Goal: Navigation & Orientation: Find specific page/section

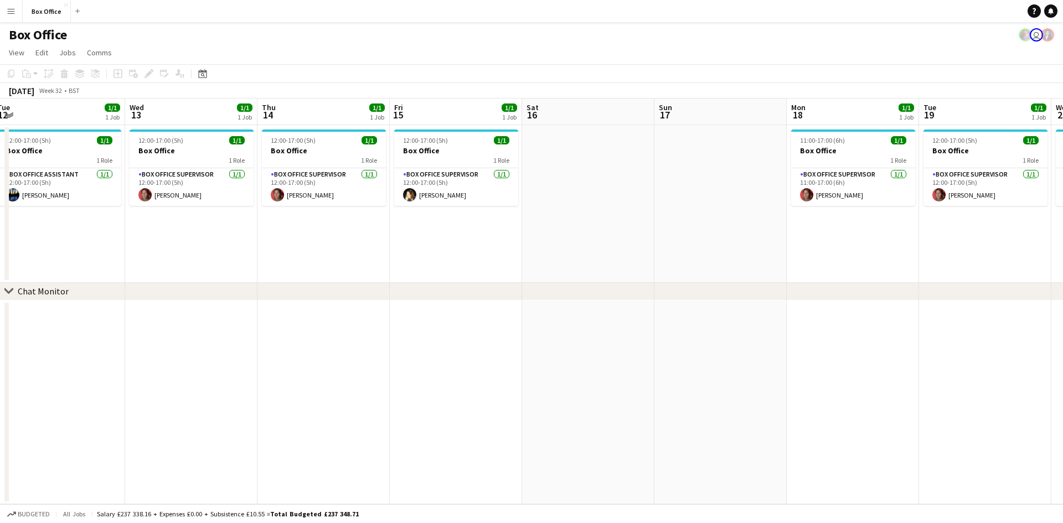
drag, startPoint x: 438, startPoint y: 250, endPoint x: 166, endPoint y: 250, distance: 272.0
click at [166, 250] on app-calendar-viewport "Fri 8 3/3 1 Job Sat 9 Sun 10 Mon 11 1/1 1 Job Tue 12 1/1 1 Job Wed 13 1/1 1 Job…" at bounding box center [531, 302] width 1063 height 406
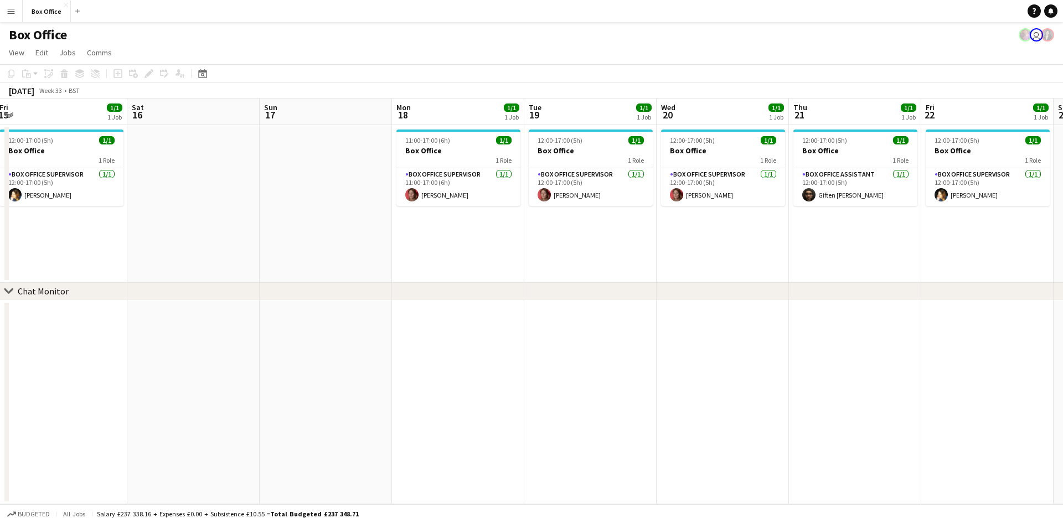
drag, startPoint x: 869, startPoint y: 252, endPoint x: 474, endPoint y: 256, distance: 394.9
click at [474, 256] on app-calendar-viewport "Tue 12 1/1 1 Job Wed 13 1/1 1 Job Thu 14 1/1 1 Job Fri 15 1/1 1 Job Sat 16 Sun …" at bounding box center [531, 302] width 1063 height 406
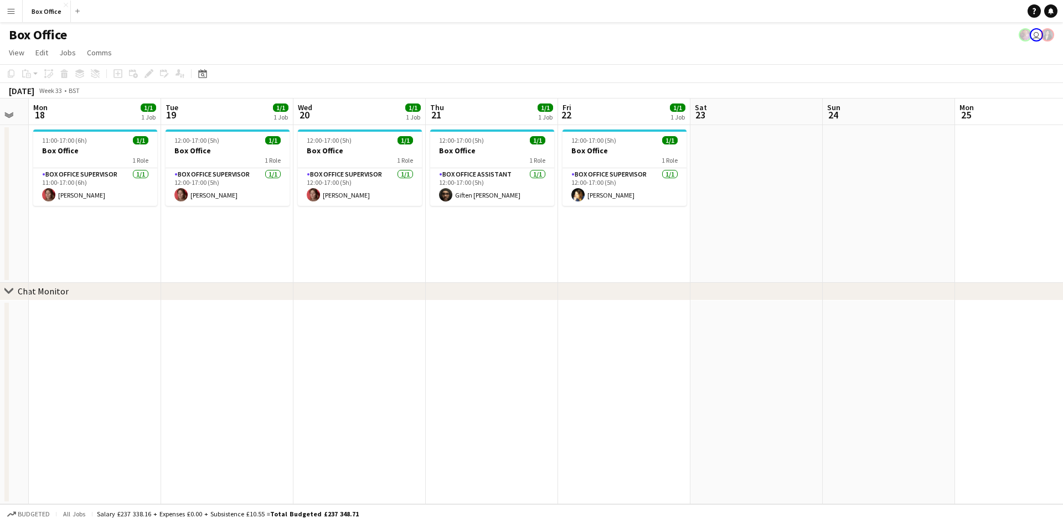
drag, startPoint x: 914, startPoint y: 250, endPoint x: 552, endPoint y: 263, distance: 362.5
click at [552, 263] on app-calendar-viewport "Thu 14 1/1 1 Job Fri 15 1/1 1 Job Sat 16 Sun 17 Mon 18 1/1 1 Job Tue 19 1/1 1 J…" at bounding box center [531, 302] width 1063 height 406
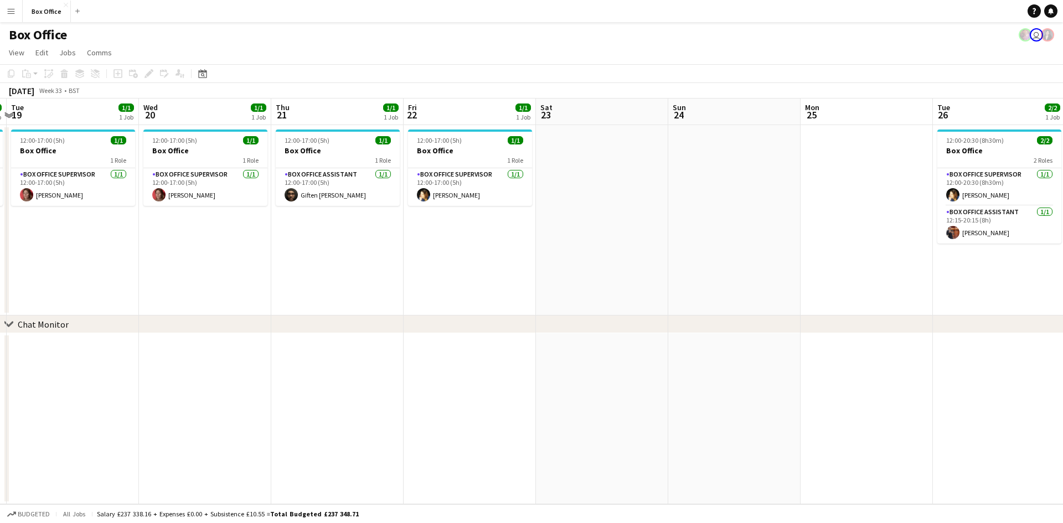
drag, startPoint x: 884, startPoint y: 243, endPoint x: 465, endPoint y: 249, distance: 419.3
click at [465, 249] on app-calendar-viewport "Sat 16 Sun 17 Mon 18 1/1 1 Job Tue 19 1/1 1 Job Wed 20 1/1 1 Job Thu 21 1/1 1 J…" at bounding box center [531, 302] width 1063 height 406
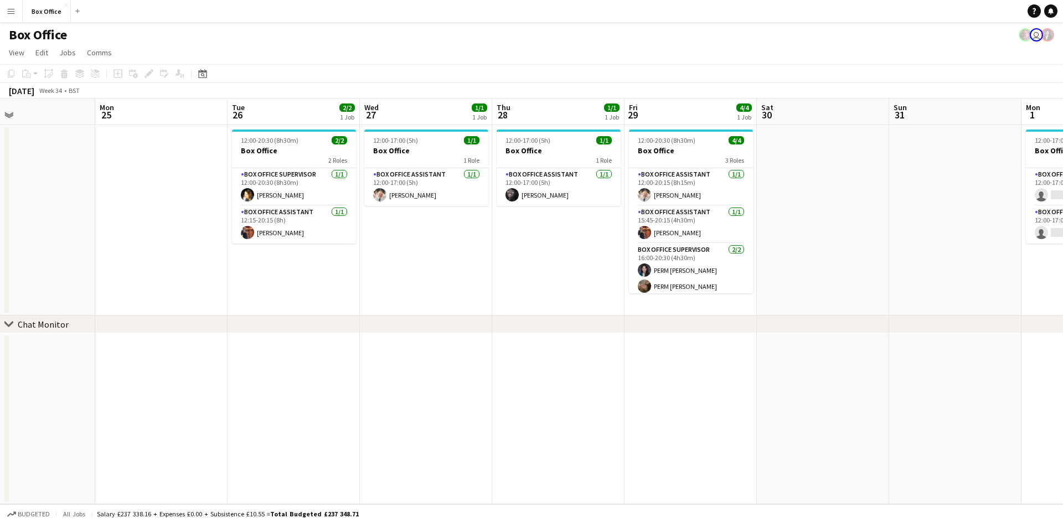
drag, startPoint x: 867, startPoint y: 260, endPoint x: 426, endPoint y: 251, distance: 441.0
click at [426, 251] on app-calendar-viewport "Wed 20 1/1 1 Job Thu 21 1/1 1 Job Fri 22 1/1 1 Job Sat 23 Sun 24 Mon 25 Tue 26 …" at bounding box center [531, 302] width 1063 height 406
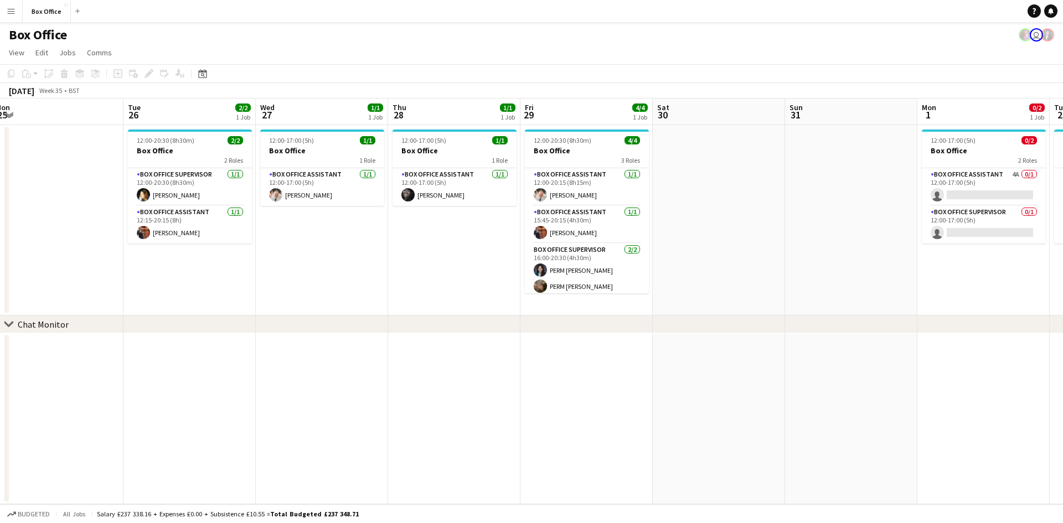
drag, startPoint x: 806, startPoint y: 265, endPoint x: 820, endPoint y: 264, distance: 13.3
click at [818, 264] on app-calendar-viewport "Sat 23 Sun 24 Mon 25 Tue 26 2/2 1 Job Wed 27 1/1 1 Job Thu 28 1/1 1 Job Fri 29 …" at bounding box center [531, 302] width 1063 height 406
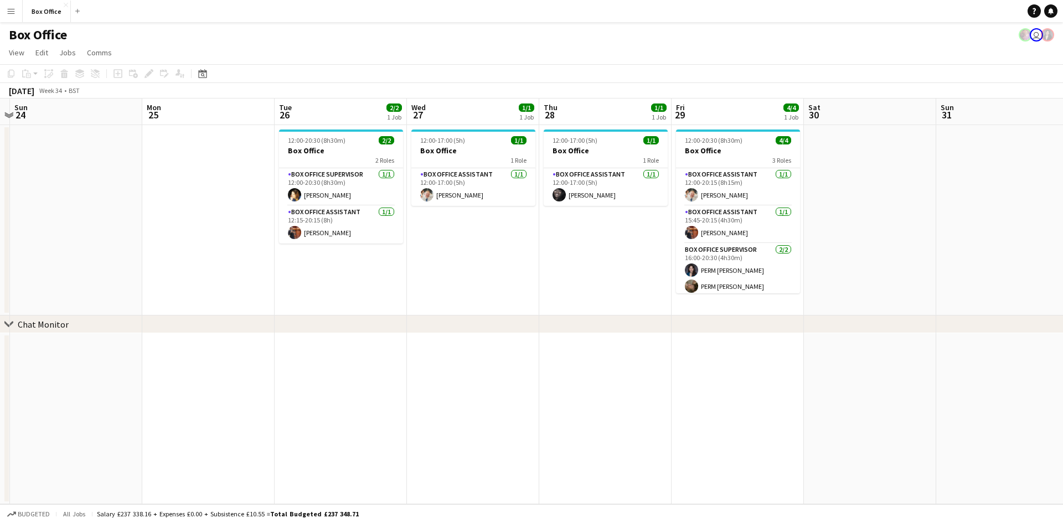
drag, startPoint x: 435, startPoint y: 271, endPoint x: 779, endPoint y: 253, distance: 345.0
click at [779, 253] on app-calendar-viewport "Fri 22 1/1 1 Job Sat 23 Sun 24 Mon 25 Tue 26 2/2 1 Job Wed 27 1/1 1 Job Thu 28 …" at bounding box center [531, 302] width 1063 height 406
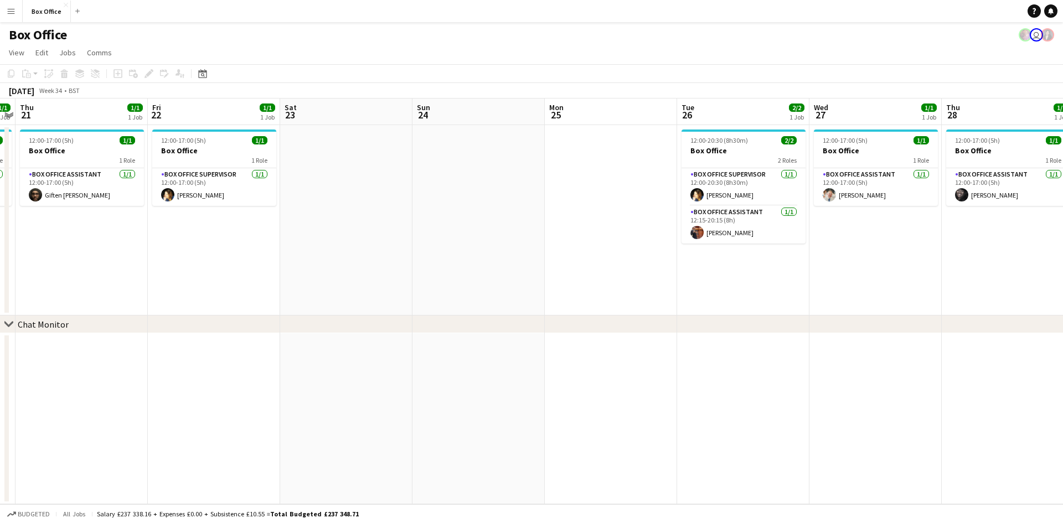
drag, startPoint x: 341, startPoint y: 244, endPoint x: 649, endPoint y: 237, distance: 308.0
click at [648, 237] on app-calendar-viewport "Tue 19 1/1 1 Job Wed 20 1/1 1 Job Thu 21 1/1 1 Job Fri 22 1/1 1 Job Sat 23 Sun …" at bounding box center [531, 302] width 1063 height 406
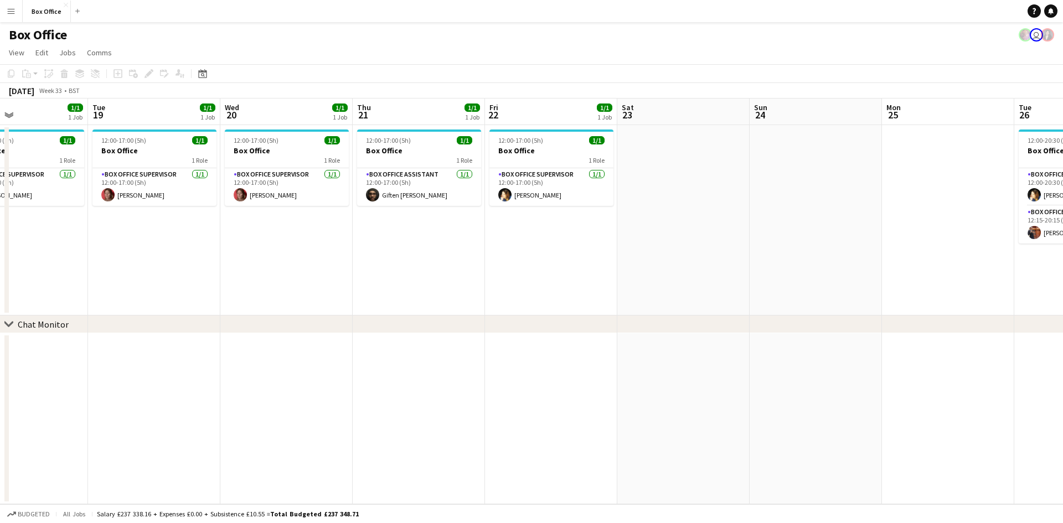
drag, startPoint x: 522, startPoint y: 254, endPoint x: 683, endPoint y: 254, distance: 160.6
click at [683, 254] on app-calendar-viewport "Sat 16 Sun 17 Mon 18 1/1 1 Job Tue 19 1/1 1 Job Wed 20 1/1 1 Job Thu 21 1/1 1 J…" at bounding box center [531, 302] width 1063 height 406
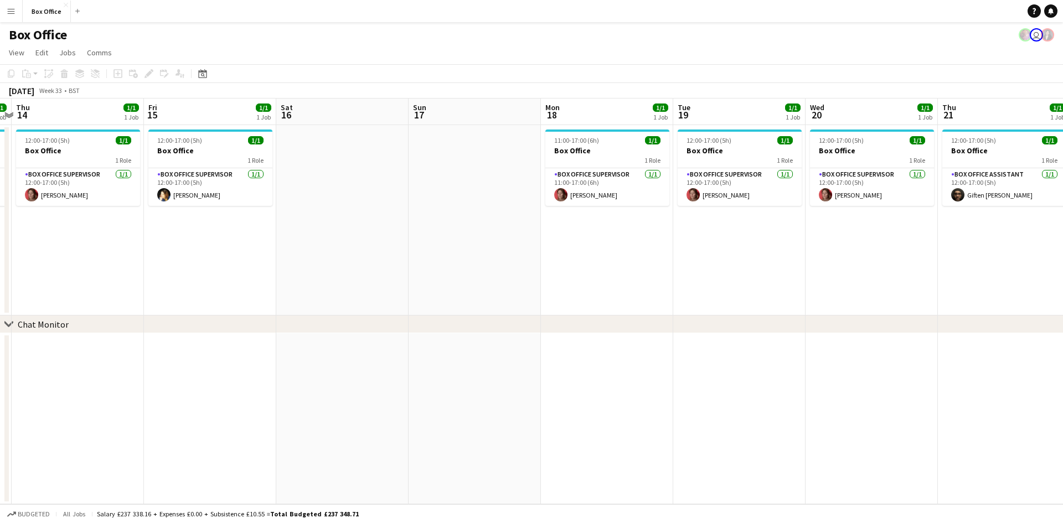
drag, startPoint x: 594, startPoint y: 254, endPoint x: 639, endPoint y: 256, distance: 44.9
click at [646, 252] on app-calendar-viewport "Mon 11 1/1 1 Job Tue 12 1/1 1 Job Wed 13 1/1 1 Job Thu 14 1/1 1 Job Fri 15 1/1 …" at bounding box center [531, 302] width 1063 height 406
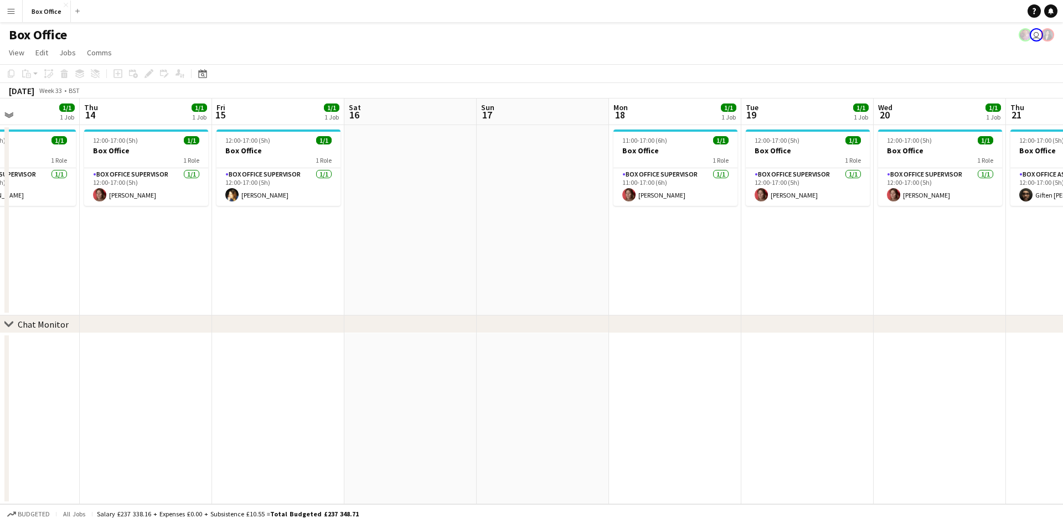
drag, startPoint x: 506, startPoint y: 269, endPoint x: 662, endPoint y: 264, distance: 156.3
click at [662, 264] on app-calendar-viewport "Mon 11 1/1 1 Job Tue 12 1/1 1 Job Wed 13 1/1 1 Job Thu 14 1/1 1 Job Fri 15 1/1 …" at bounding box center [531, 302] width 1063 height 406
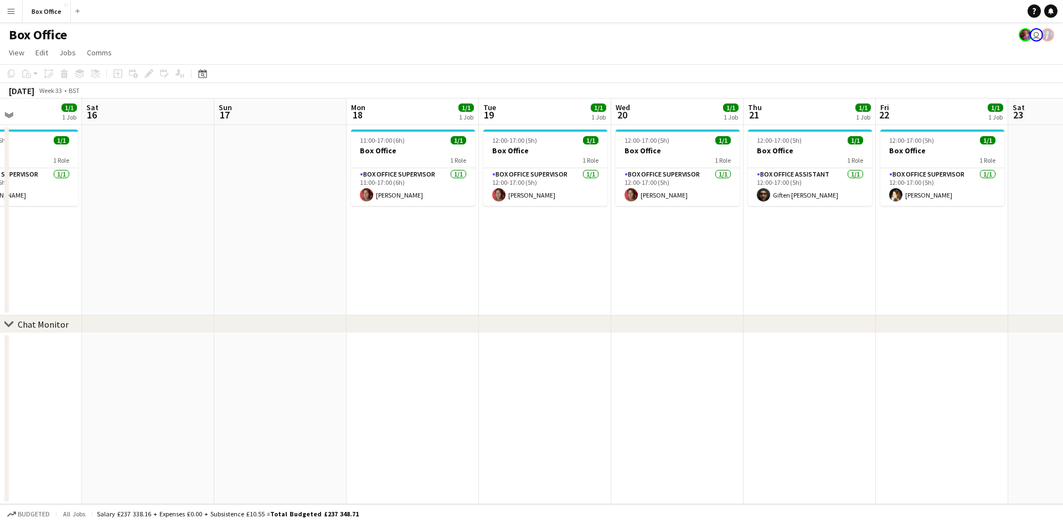
drag, startPoint x: 921, startPoint y: 235, endPoint x: 519, endPoint y: 232, distance: 402.1
click at [519, 232] on app-calendar-viewport "Tue 12 1/1 1 Job Wed 13 1/1 1 Job Thu 14 1/1 1 Job Fri 15 1/1 1 Job Sat 16 Sun …" at bounding box center [531, 302] width 1063 height 406
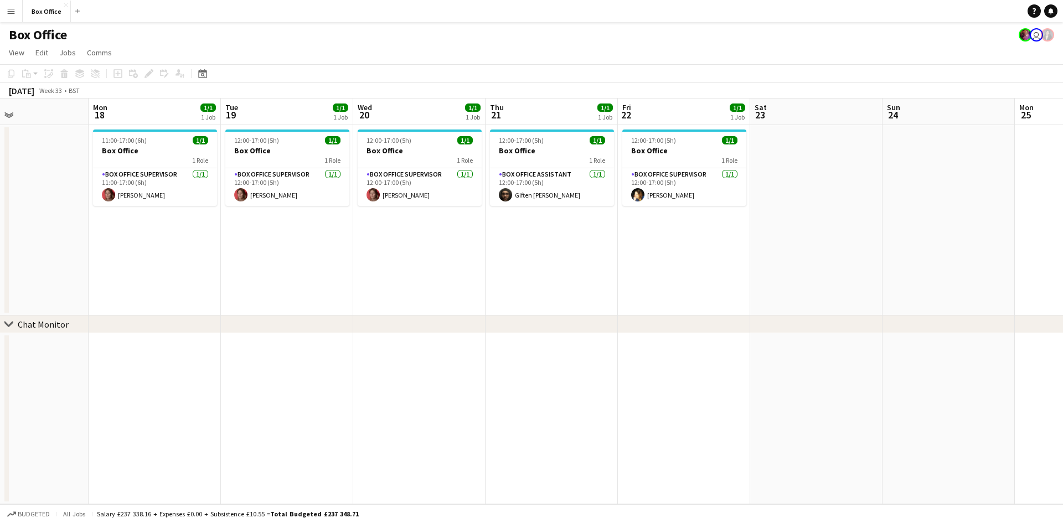
drag, startPoint x: 790, startPoint y: 252, endPoint x: 532, endPoint y: 261, distance: 258.3
click at [532, 261] on app-calendar-viewport "Thu 14 1/1 1 Job Fri 15 1/1 1 Job Sat 16 Sun 17 Mon 18 1/1 1 Job Tue 19 1/1 1 J…" at bounding box center [531, 302] width 1063 height 406
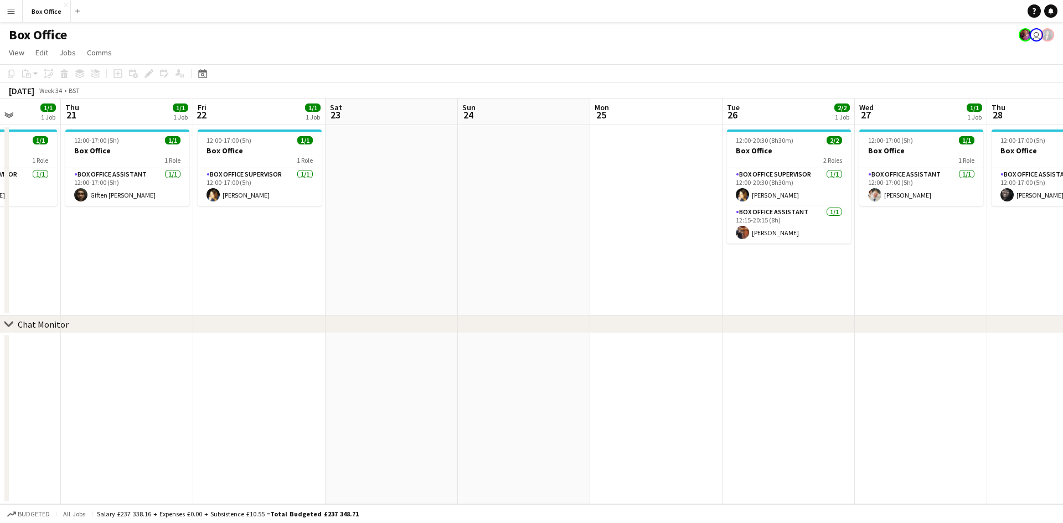
drag, startPoint x: 793, startPoint y: 273, endPoint x: 438, endPoint y: 261, distance: 355.8
click at [438, 261] on app-calendar-viewport "Sun 17 Mon 18 1/1 1 Job Tue 19 1/1 1 Job Wed 20 1/1 1 Job Thu 21 1/1 1 Job Fri …" at bounding box center [531, 302] width 1063 height 406
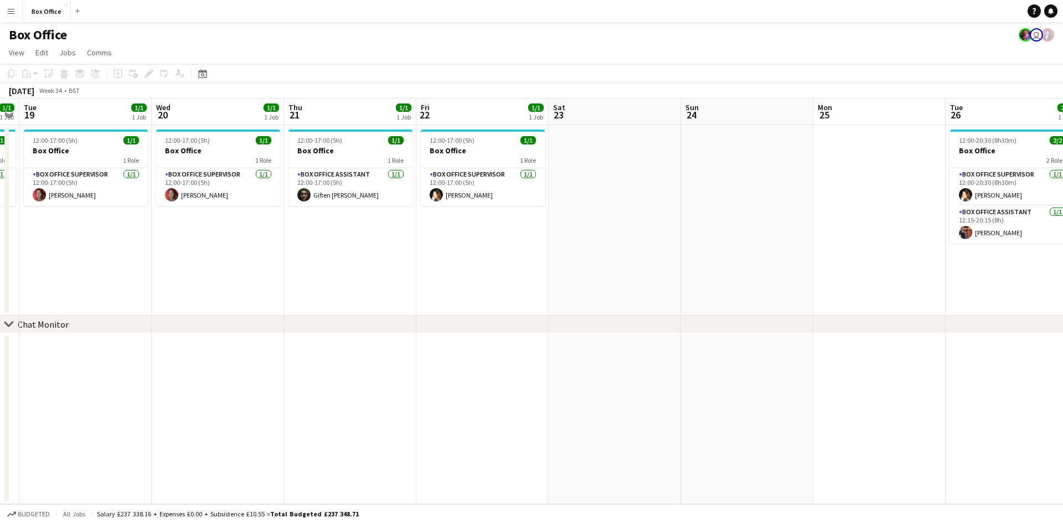
scroll to position [0, 274]
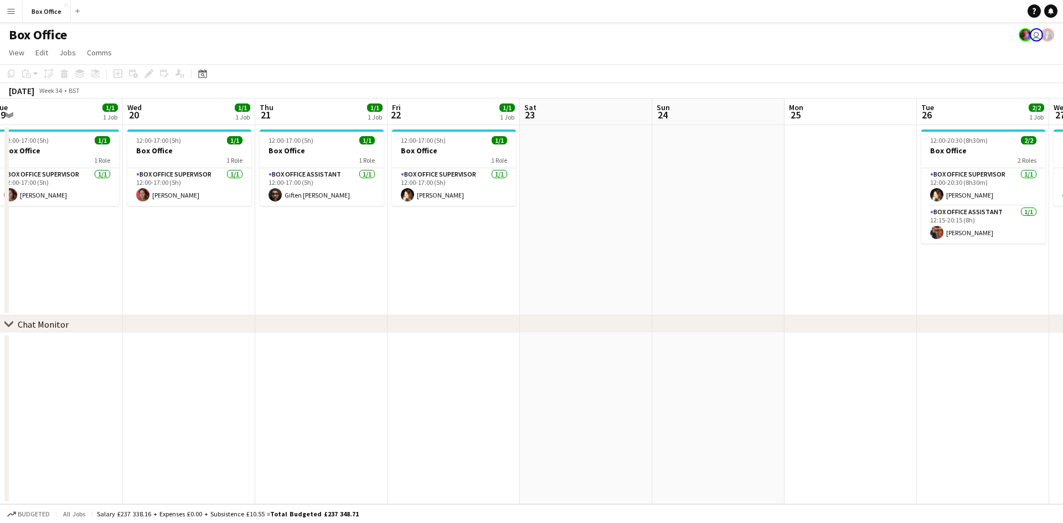
drag, startPoint x: 642, startPoint y: 246, endPoint x: 746, endPoint y: 251, distance: 103.7
click at [746, 251] on app-calendar-viewport "Sun 17 Mon 18 1/1 1 Job Tue 19 1/1 1 Job Wed 20 1/1 1 Job Thu 21 1/1 1 Job Fri …" at bounding box center [531, 302] width 1063 height 406
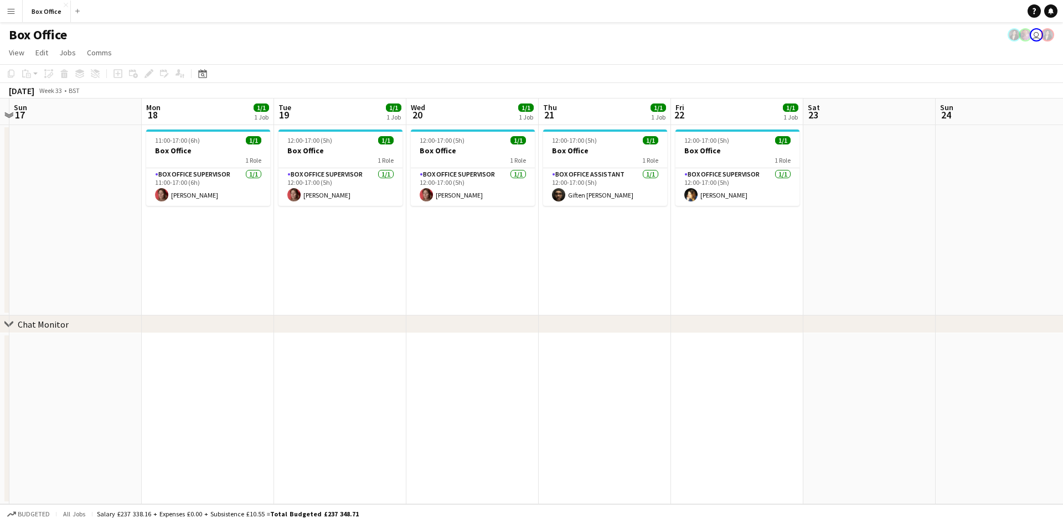
scroll to position [0, 337]
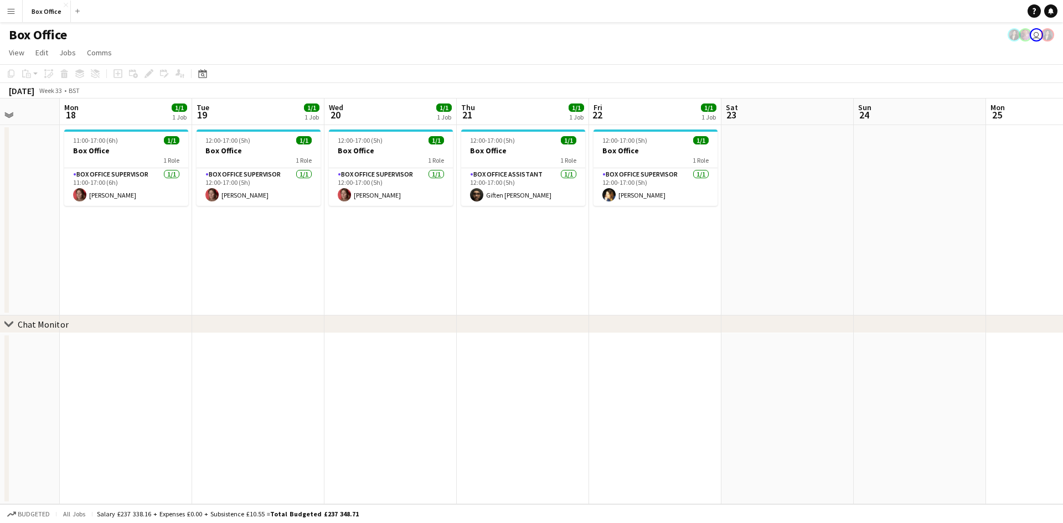
drag, startPoint x: 196, startPoint y: 248, endPoint x: 265, endPoint y: 231, distance: 71.2
click at [265, 231] on app-calendar-viewport "Fri 15 1/1 1 Job Sat 16 Sun 17 Mon 18 1/1 1 Job Tue 19 1/1 1 Job Wed 20 1/1 1 J…" at bounding box center [531, 302] width 1063 height 406
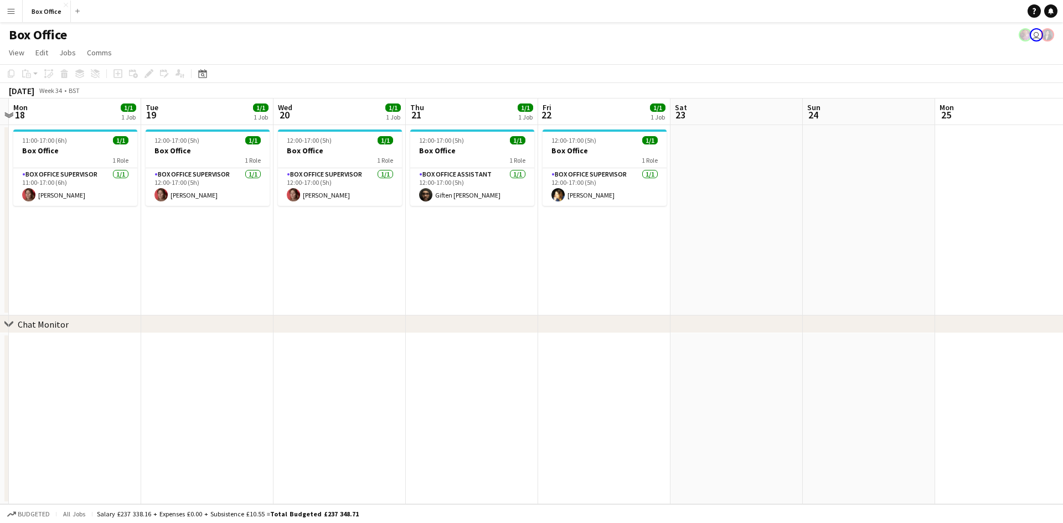
drag, startPoint x: 658, startPoint y: 263, endPoint x: 368, endPoint y: 249, distance: 290.6
click at [214, 270] on app-calendar-viewport "Fri 15 1/1 1 Job Sat 16 Sun 17 Mon 18 1/1 1 Job Tue 19 1/1 1 Job Wed 20 1/1 1 J…" at bounding box center [531, 302] width 1063 height 406
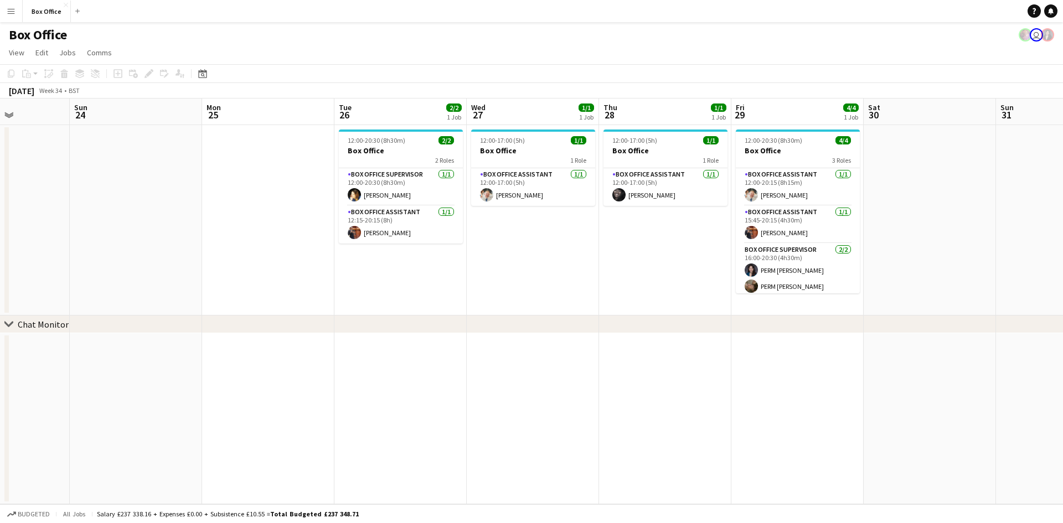
drag, startPoint x: 856, startPoint y: 294, endPoint x: 655, endPoint y: 238, distance: 209.1
click at [477, 245] on app-calendar-viewport "Wed 20 1/1 1 Job Thu 21 1/1 1 Job Fri 22 1/1 1 Job Sat 23 Sun 24 Mon 25 Tue 26 …" at bounding box center [531, 302] width 1063 height 406
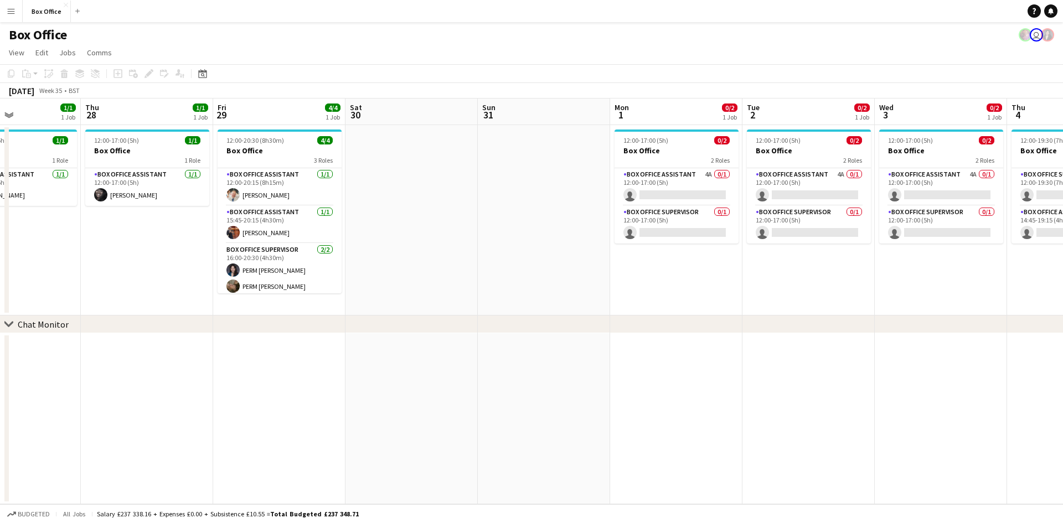
drag, startPoint x: 949, startPoint y: 240, endPoint x: 474, endPoint y: 223, distance: 475.0
click at [474, 223] on app-calendar-viewport "Sun 24 Mon 25 Tue 26 2/2 1 Job Wed 27 1/1 1 Job Thu 28 1/1 1 Job Fri 29 4/4 1 J…" at bounding box center [531, 302] width 1063 height 406
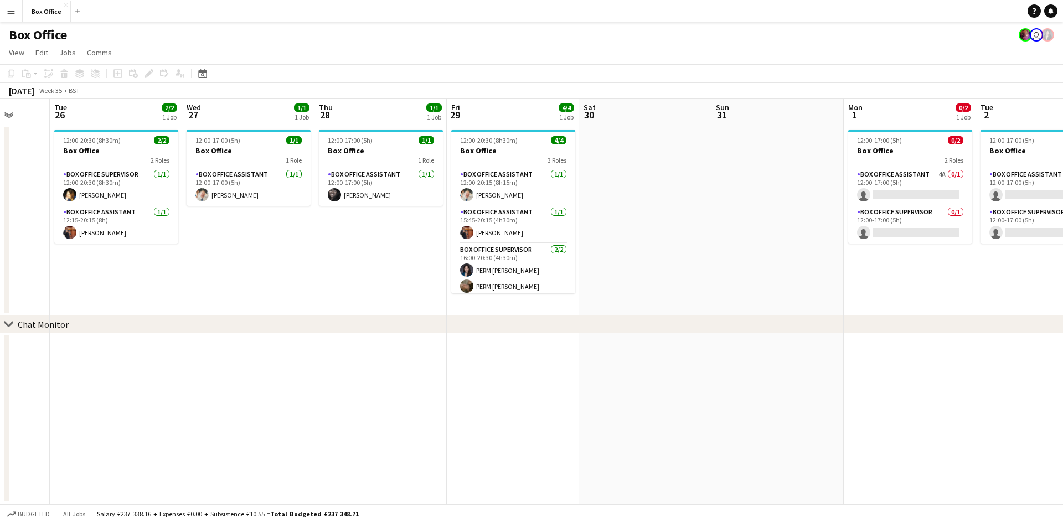
drag, startPoint x: 520, startPoint y: 271, endPoint x: 753, endPoint y: 270, distance: 233.2
click at [753, 270] on app-calendar-viewport "Sat 23 Sun 24 Mon 25 Tue 26 2/2 1 Job Wed 27 1/1 1 Job Thu 28 1/1 1 Job Fri 29 …" at bounding box center [531, 302] width 1063 height 406
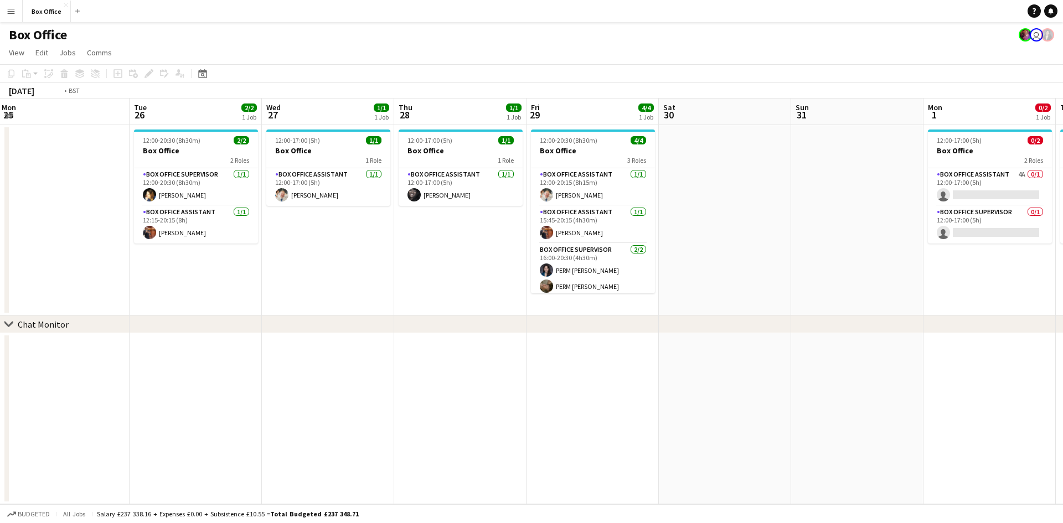
drag, startPoint x: 378, startPoint y: 246, endPoint x: 436, endPoint y: 248, distance: 58.2
click at [436, 248] on app-calendar-viewport "Sat 23 Sun 24 Mon 25 Tue 26 2/2 1 Job Wed 27 1/1 1 Job Thu 28 1/1 1 Job Fri 29 …" at bounding box center [531, 302] width 1063 height 406
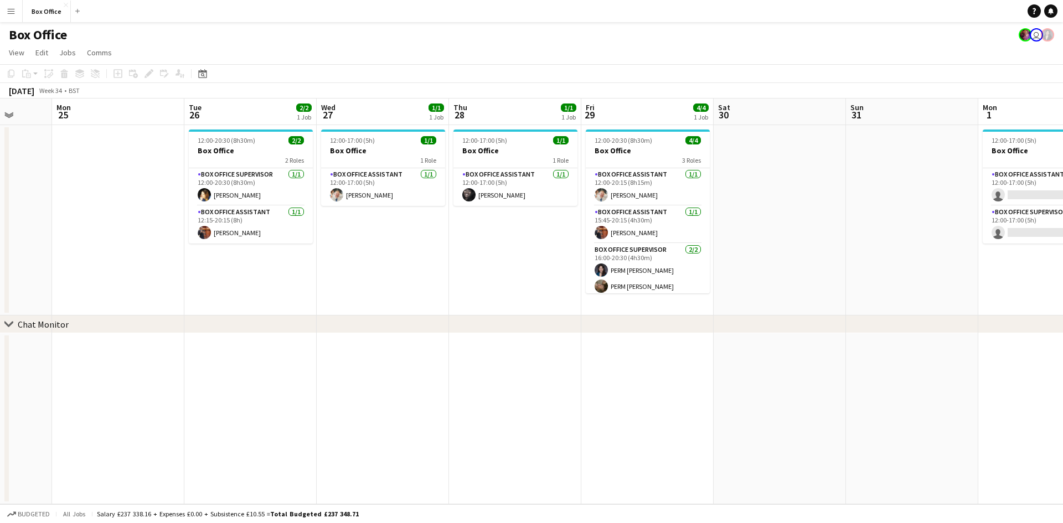
drag, startPoint x: 79, startPoint y: 230, endPoint x: 123, endPoint y: 230, distance: 44.3
click at [123, 230] on app-calendar-viewport "Fri 22 1/1 1 Job Sat 23 Sun 24 Mon 25 Tue 26 2/2 1 Job Wed 27 1/1 1 Job Thu 28 …" at bounding box center [531, 302] width 1063 height 406
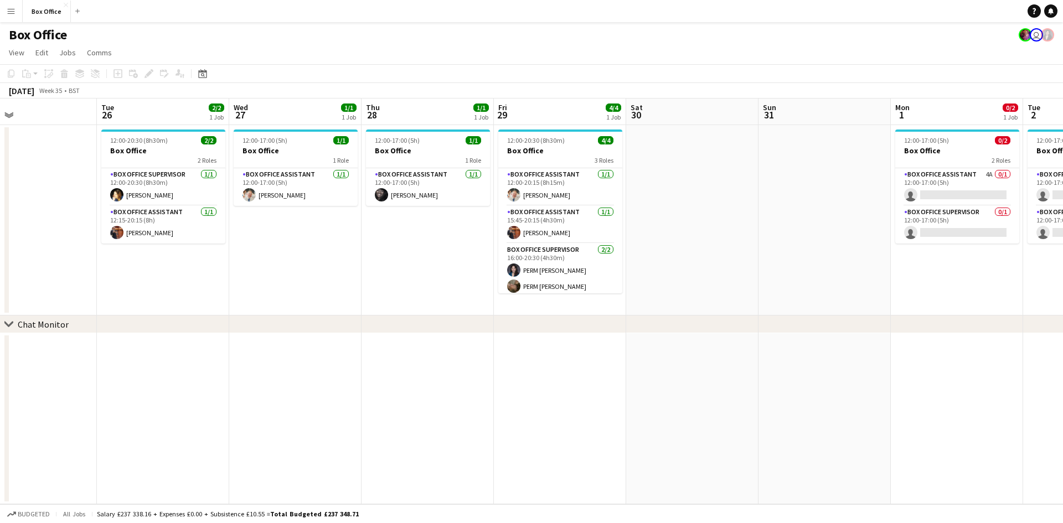
scroll to position [0, 459]
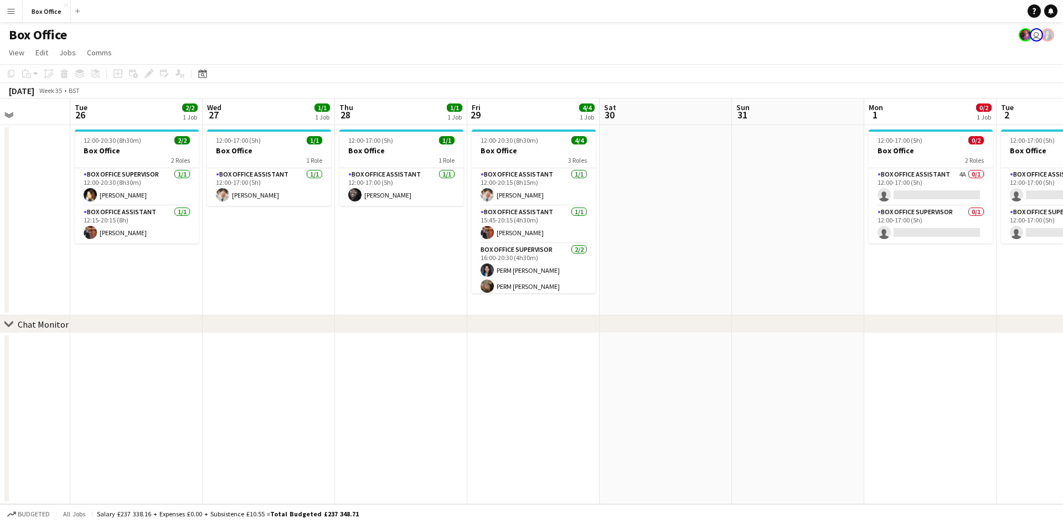
drag, startPoint x: 356, startPoint y: 265, endPoint x: 241, endPoint y: 251, distance: 115.6
click at [241, 251] on app-calendar-viewport "Fri 22 1/1 1 Job Sat 23 Sun 24 Mon 25 Tue 26 2/2 1 Job Wed 27 1/1 1 Job Thu 28 …" at bounding box center [531, 302] width 1063 height 406
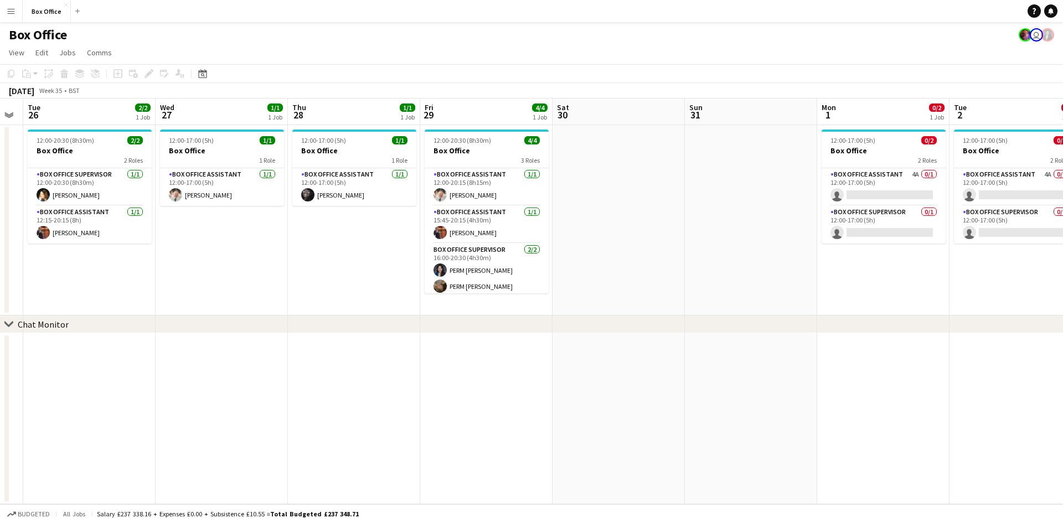
scroll to position [0, 518]
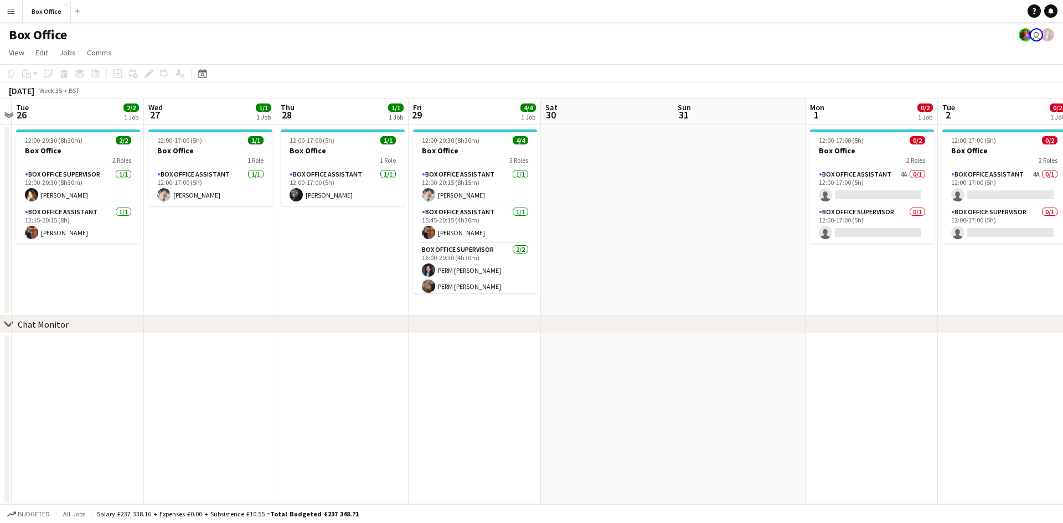
drag, startPoint x: 304, startPoint y: 268, endPoint x: 245, endPoint y: 264, distance: 58.8
click at [245, 264] on app-calendar-viewport "Fri 22 1/1 1 Job Sat 23 Sun 24 Mon 25 Tue 26 2/2 1 Job Wed 27 1/1 1 Job Thu 28 …" at bounding box center [531, 302] width 1063 height 406
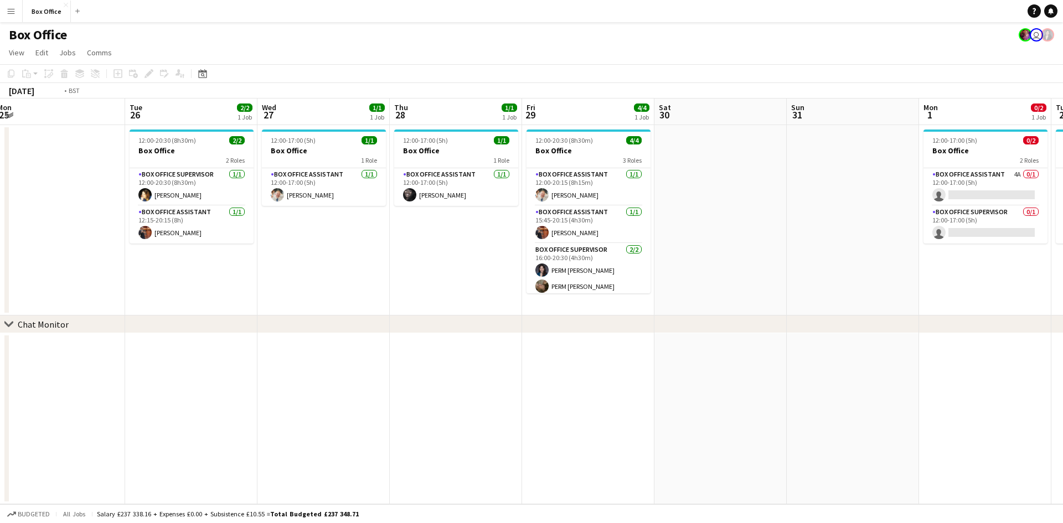
drag, startPoint x: 277, startPoint y: 289, endPoint x: 400, endPoint y: 292, distance: 123.0
click at [400, 292] on app-calendar-viewport "Fri 22 1/1 1 Job Sat 23 Sun 24 Mon 25 Tue 26 2/2 1 Job Wed 27 1/1 1 Job Thu 28 …" at bounding box center [531, 302] width 1063 height 406
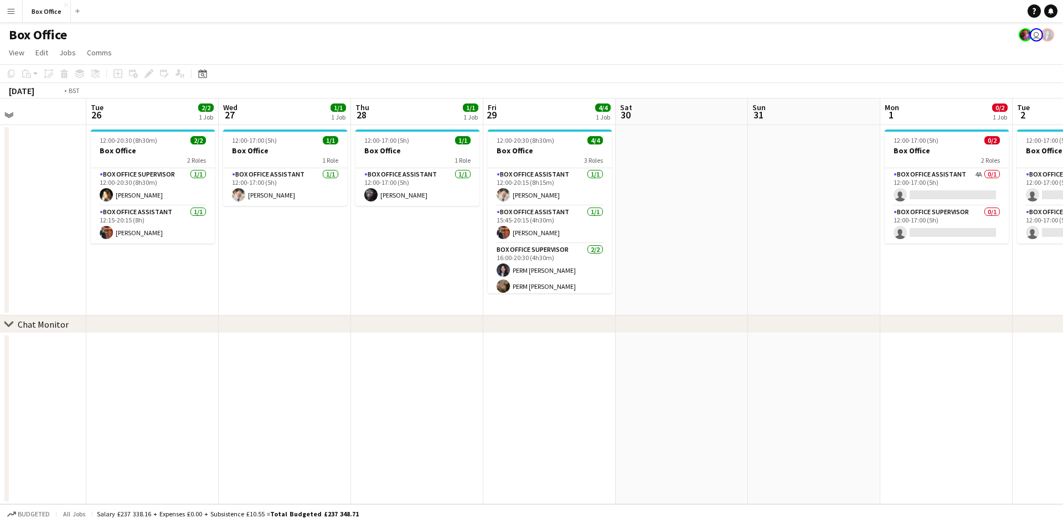
drag, startPoint x: 163, startPoint y: 248, endPoint x: 102, endPoint y: 265, distance: 63.3
click at [102, 265] on app-calendar-viewport "Fri 22 1/1 1 Job Sat 23 Sun 24 Mon 25 Tue 26 2/2 1 Job Wed 27 1/1 1 Job Thu 28 …" at bounding box center [531, 302] width 1063 height 406
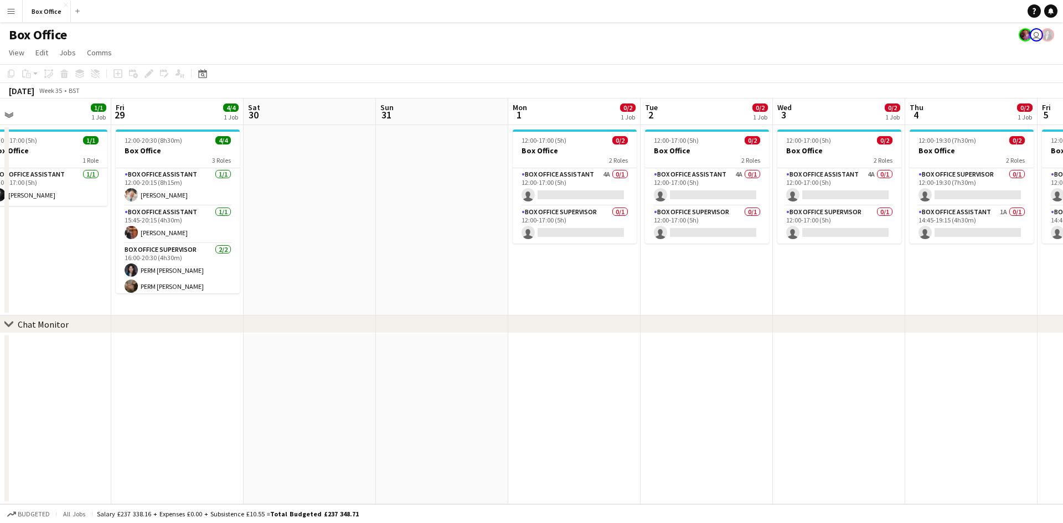
drag, startPoint x: 316, startPoint y: 256, endPoint x: 340, endPoint y: 246, distance: 26.3
click at [291, 252] on app-calendar-viewport "Sun 24 Mon 25 Tue 26 2/2 1 Job Wed 27 1/1 1 Job Thu 28 1/1 1 Job Fri 29 4/4 1 J…" at bounding box center [531, 302] width 1063 height 406
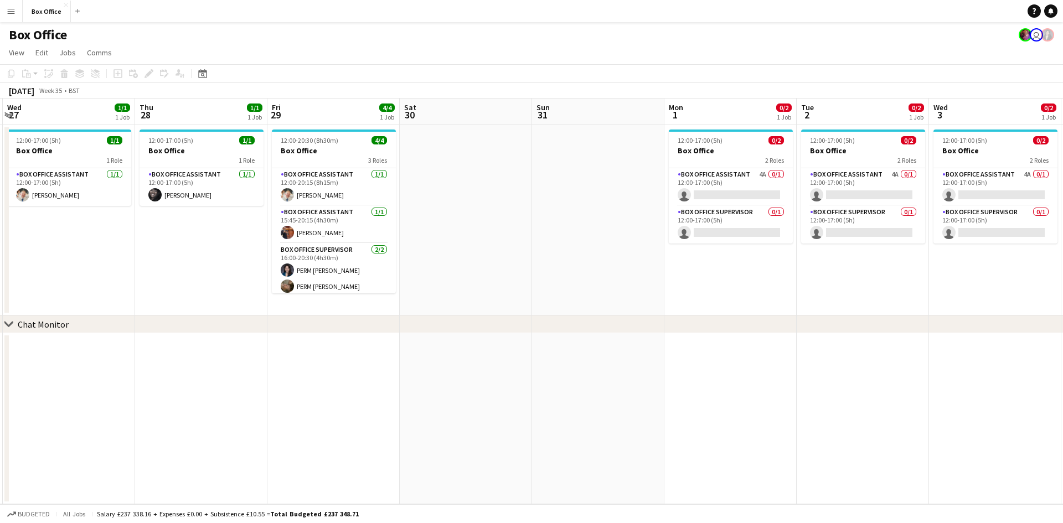
drag, startPoint x: 731, startPoint y: 270, endPoint x: 481, endPoint y: 235, distance: 251.7
click at [443, 235] on app-calendar-viewport "Sun 24 Mon 25 Tue 26 2/2 1 Job Wed 27 1/1 1 Job Thu 28 1/1 1 Job Fri 29 4/4 1 J…" at bounding box center [531, 302] width 1063 height 406
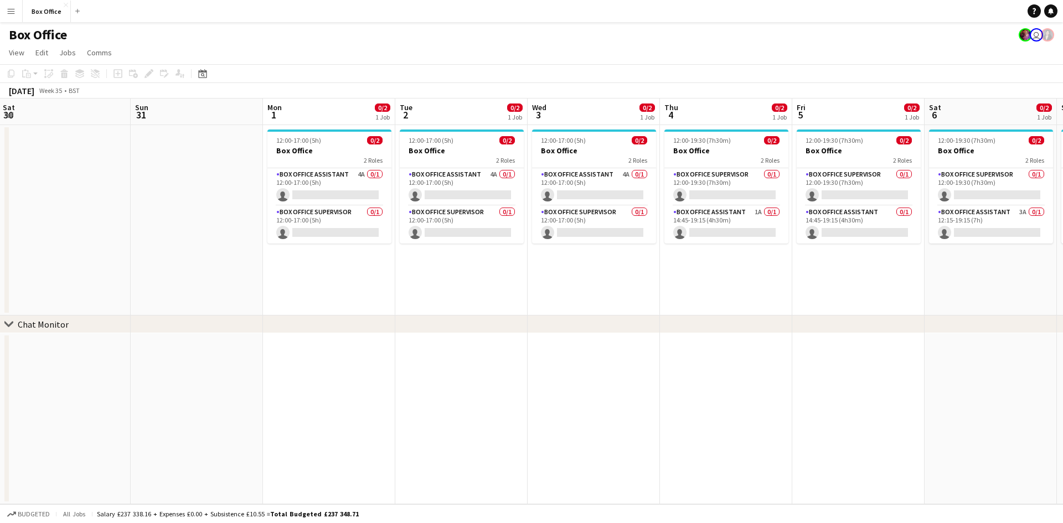
drag, startPoint x: 748, startPoint y: 248, endPoint x: 575, endPoint y: 248, distance: 173.4
click at [575, 248] on app-calendar-viewport "Tue 26 2/2 1 Job Wed 27 1/1 1 Job Thu 28 1/1 1 Job Fri 29 4/4 1 Job Sat 30 Sun …" at bounding box center [531, 302] width 1063 height 406
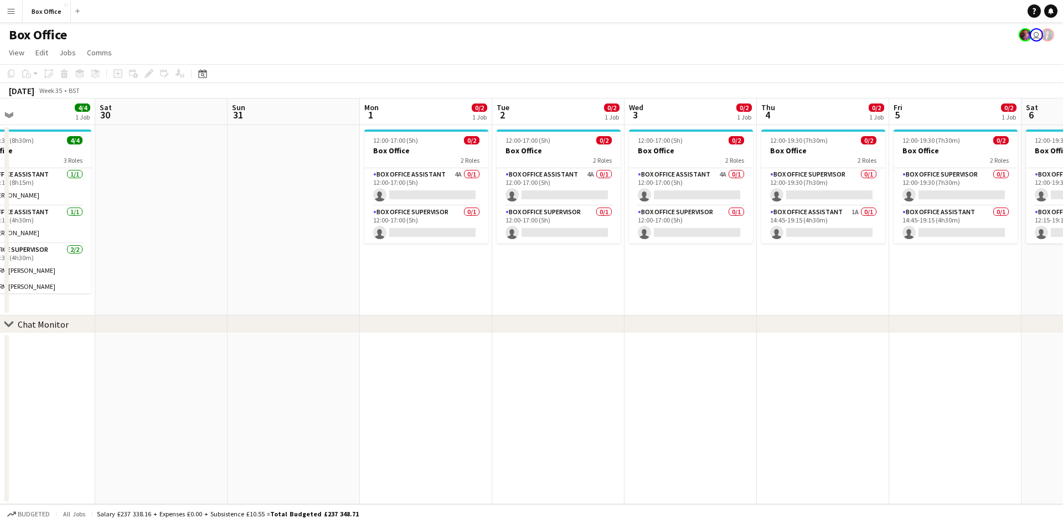
click at [536, 253] on app-calendar-viewport "Tue 26 2/2 1 Job Wed 27 1/1 1 Job Thu 28 1/1 1 Job Fri 29 4/4 1 Job Sat 30 Sun …" at bounding box center [531, 302] width 1063 height 406
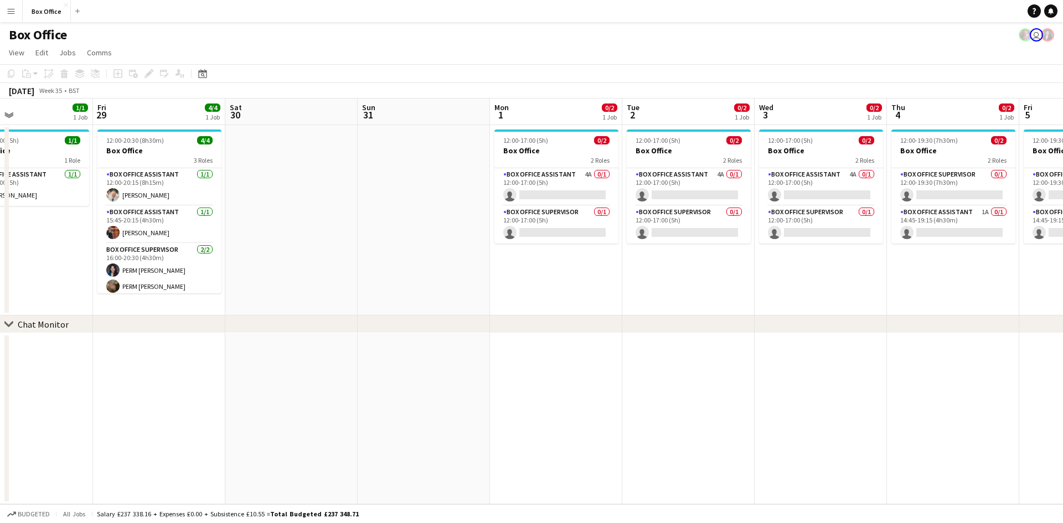
drag, startPoint x: 379, startPoint y: 287, endPoint x: 652, endPoint y: 255, distance: 275.0
click at [652, 254] on app-calendar-viewport "Tue 26 2/2 1 Job Wed 27 1/1 1 Job Thu 28 1/1 1 Job Fri 29 4/4 1 Job Sat 30 Sun …" at bounding box center [531, 302] width 1063 height 406
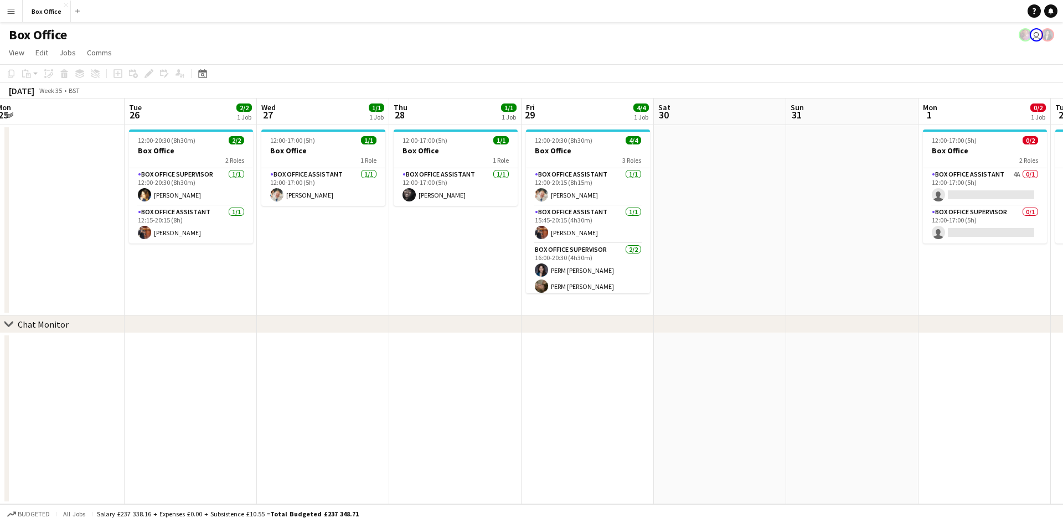
drag, startPoint x: 328, startPoint y: 295, endPoint x: 261, endPoint y: 279, distance: 69.1
click at [634, 258] on app-calendar-viewport "Sat 23 Sun 24 Mon 25 Tue 26 2/2 1 Job Wed 27 1/1 1 Job Thu 28 1/1 1 Job Fri 29 …" at bounding box center [531, 302] width 1063 height 406
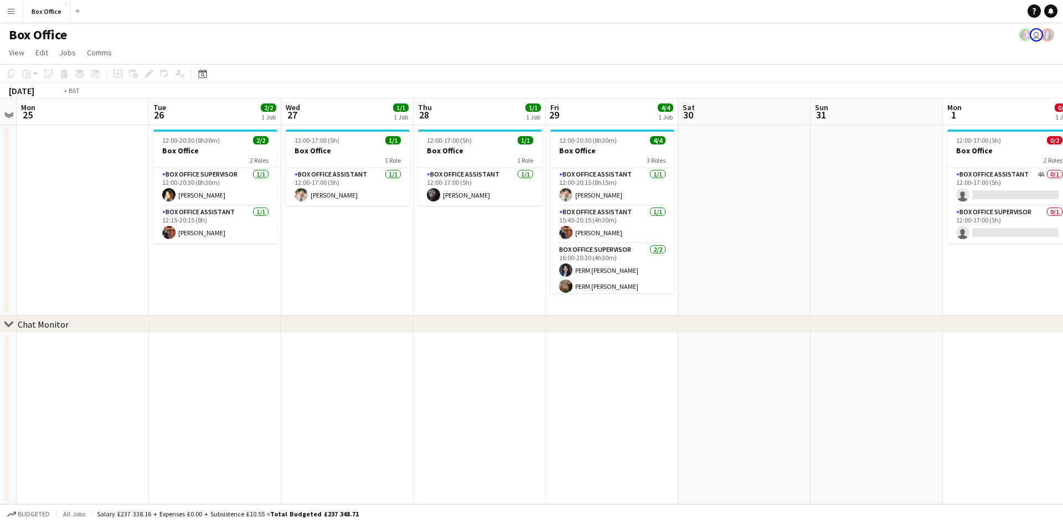
drag, startPoint x: 263, startPoint y: 279, endPoint x: 634, endPoint y: 245, distance: 372.6
click at [634, 245] on app-calendar-viewport "Sat 23 Sun 24 Mon 25 Tue 26 2/2 1 Job Wed 27 1/1 1 Job Thu 28 1/1 1 Job Fri 29 …" at bounding box center [531, 302] width 1063 height 406
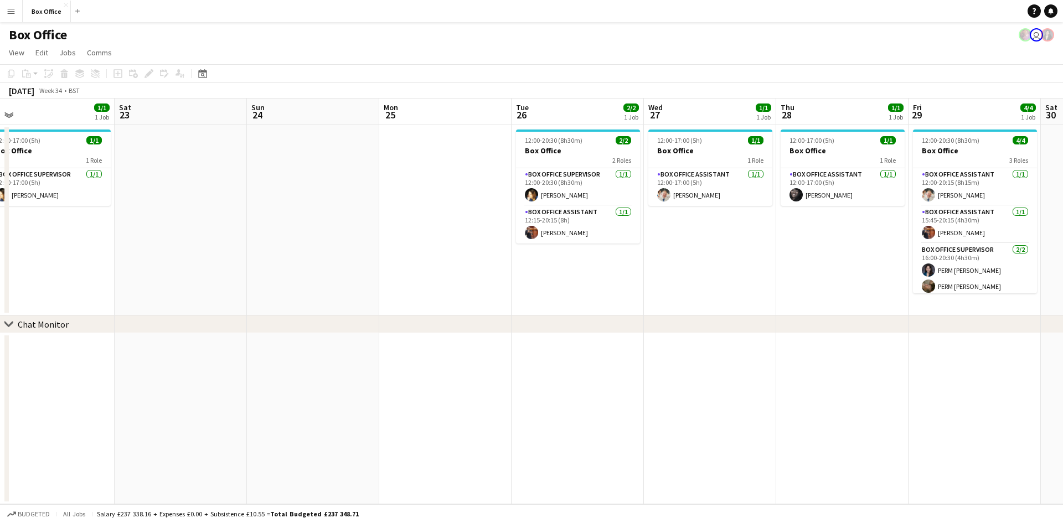
drag, startPoint x: 211, startPoint y: 283, endPoint x: 619, endPoint y: 243, distance: 410.2
click at [630, 239] on app-calendar-viewport "Wed 20 1/1 1 Job Thu 21 1/1 1 Job Fri 22 1/1 1 Job Sat 23 Sun 24 Mon 25 Tue 26 …" at bounding box center [531, 302] width 1063 height 406
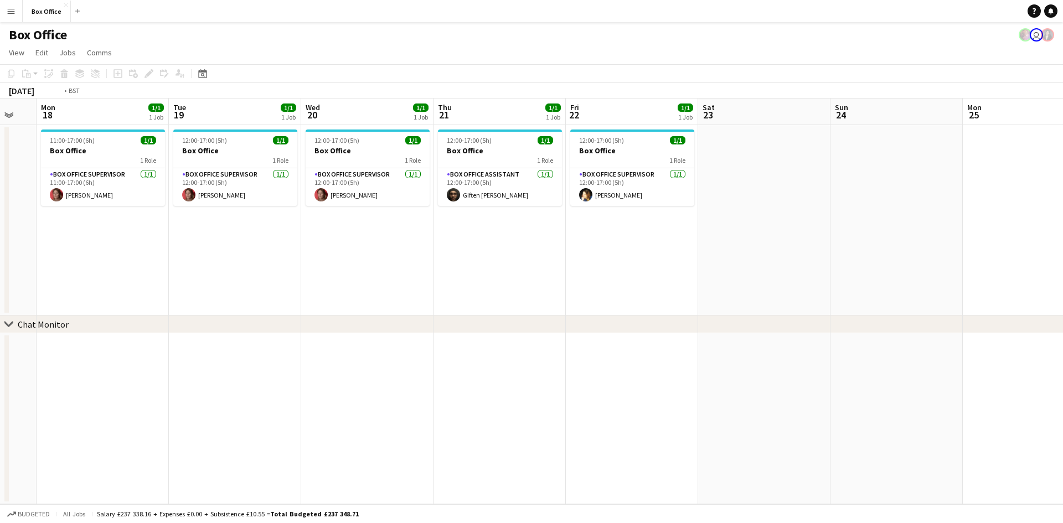
drag, startPoint x: 352, startPoint y: 256, endPoint x: 526, endPoint y: 248, distance: 174.6
click at [537, 245] on app-calendar-viewport "Sat 16 Sun 17 Mon 18 1/1 1 Job Tue 19 1/1 1 Job Wed 20 1/1 1 Job Thu 21 1/1 1 J…" at bounding box center [531, 302] width 1063 height 406
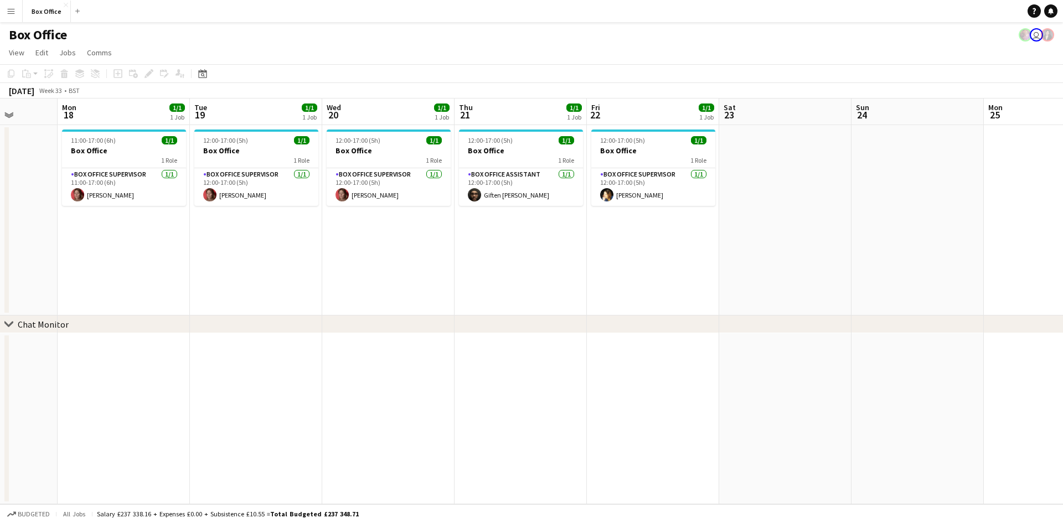
drag, startPoint x: 181, startPoint y: 265, endPoint x: 412, endPoint y: 243, distance: 232.0
click at [411, 243] on app-calendar-viewport "Fri 15 1/1 1 Job Sat 16 Sun 17 Mon 18 1/1 1 Job Tue 19 1/1 1 Job Wed 20 1/1 1 J…" at bounding box center [531, 302] width 1063 height 406
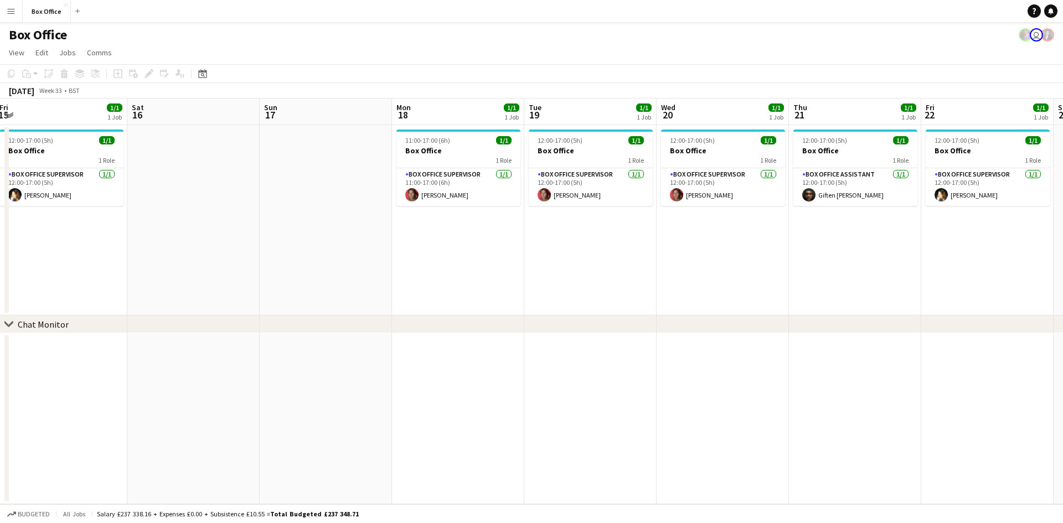
drag, startPoint x: 119, startPoint y: 264, endPoint x: 460, endPoint y: 239, distance: 341.6
click at [460, 239] on app-calendar-viewport "Wed 13 1/1 1 Job Thu 14 1/1 1 Job Fri 15 1/1 1 Job Sat 16 Sun 17 Mon 18 1/1 1 J…" at bounding box center [531, 302] width 1063 height 406
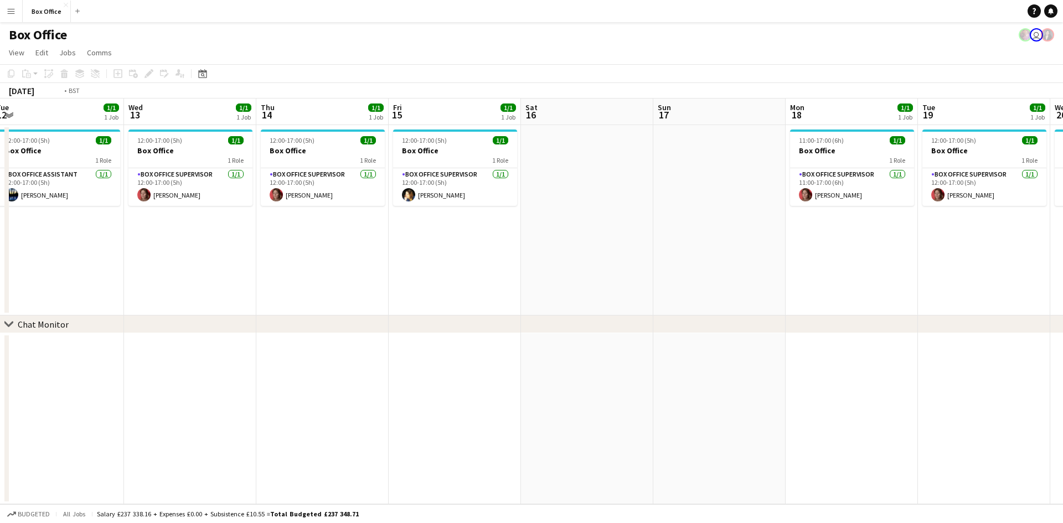
drag, startPoint x: 277, startPoint y: 258, endPoint x: 414, endPoint y: 253, distance: 136.9
click at [451, 245] on app-calendar-viewport "Sun 10 Mon 11 1/1 1 Job Tue 12 1/1 1 Job Wed 13 1/1 1 Job Thu 14 1/1 1 Job Fri …" at bounding box center [531, 302] width 1063 height 406
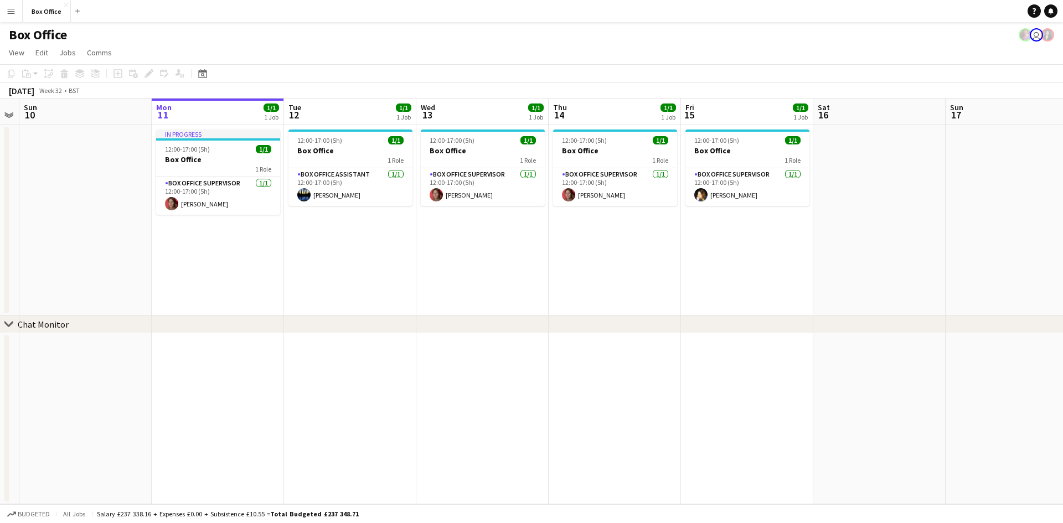
drag, startPoint x: 173, startPoint y: 259, endPoint x: 289, endPoint y: 251, distance: 116.0
click at [289, 251] on app-calendar-viewport "Fri 8 3/3 1 Job Sat 9 Sun 10 Mon 11 1/1 1 Job Tue 12 1/1 1 Job Wed 13 1/1 1 Job…" at bounding box center [531, 302] width 1063 height 406
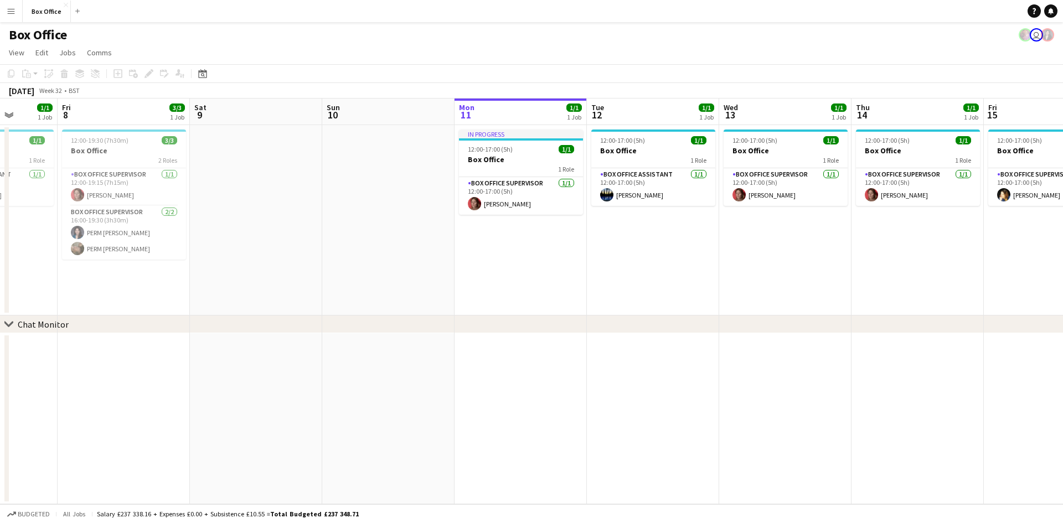
drag, startPoint x: 311, startPoint y: 259, endPoint x: 521, endPoint y: 245, distance: 210.4
click at [627, 244] on app-calendar-viewport "Tue 5 Wed 6 Thu 7 1/1 1 Job Fri 8 3/3 1 Job Sat 9 Sun 10 Mon 11 1/1 1 Job Tue 1…" at bounding box center [531, 302] width 1063 height 406
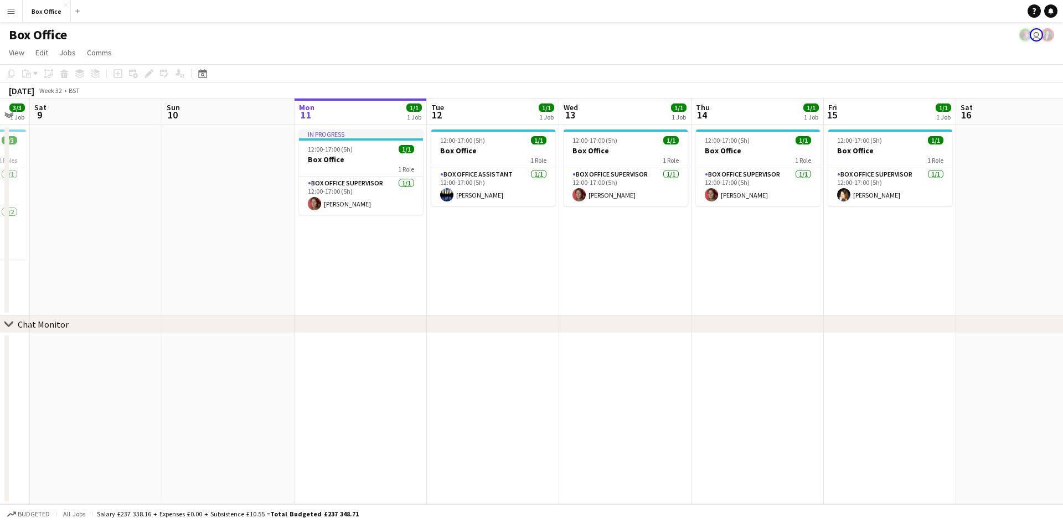
drag, startPoint x: 618, startPoint y: 243, endPoint x: 314, endPoint y: 227, distance: 304.0
click at [59, 227] on app-calendar-viewport "Tue 5 1/1 1 Job Wed 6 1/1 1 Job Thu 7 1/1 1 Job Fri 8 3/3 1 Job Sat 9 Sun 10 Mo…" at bounding box center [531, 302] width 1063 height 406
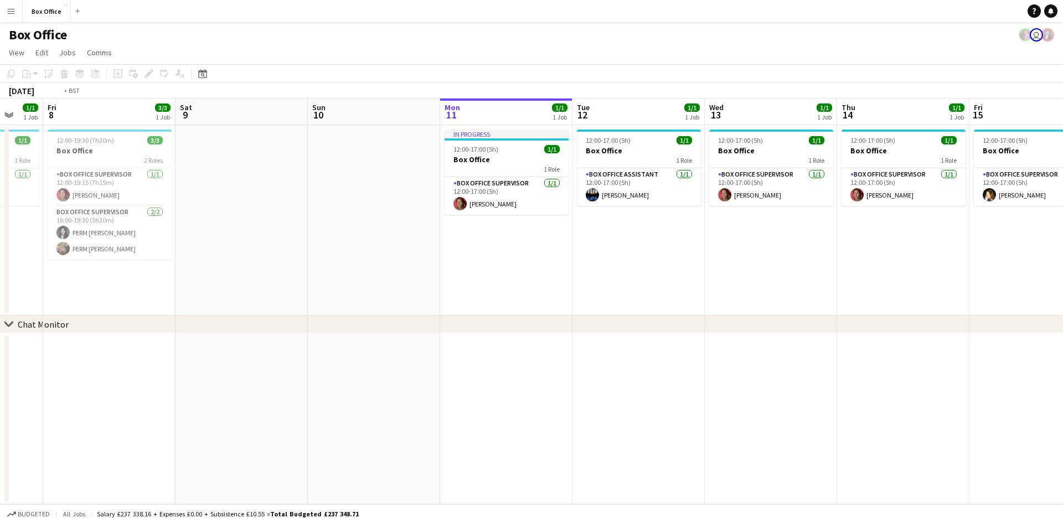
drag, startPoint x: 638, startPoint y: 229, endPoint x: 255, endPoint y: 204, distance: 383.0
click at [255, 204] on app-calendar-viewport "Tue 5 1/1 1 Job Wed 6 1/1 1 Job Thu 7 1/1 1 Job Fri 8 3/3 1 Job Sat 9 Sun 10 Mo…" at bounding box center [531, 302] width 1063 height 406
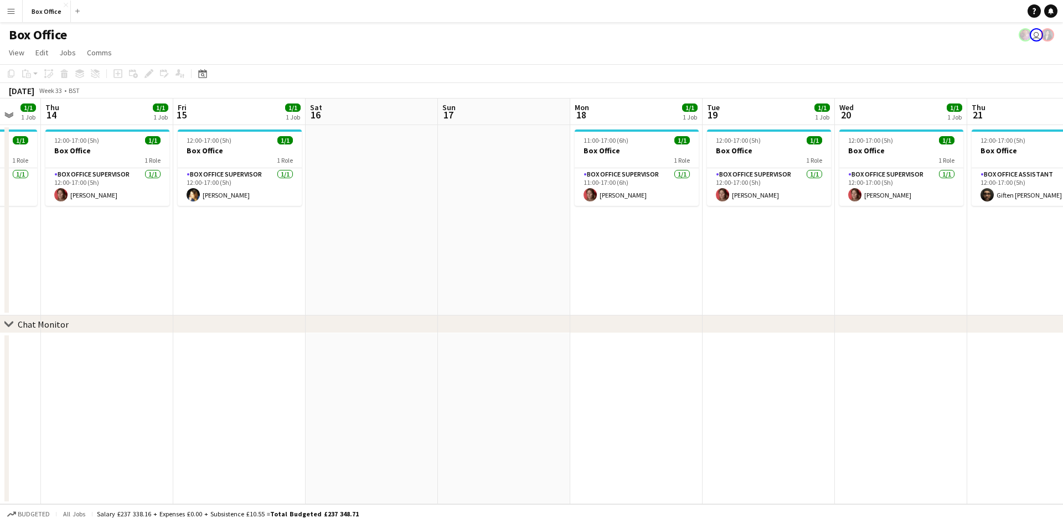
drag, startPoint x: 448, startPoint y: 194, endPoint x: 727, endPoint y: 212, distance: 279.7
click at [439, 194] on app-calendar-viewport "Mon 11 1/1 1 Job Tue 12 1/1 1 Job Wed 13 1/1 1 Job Thu 14 1/1 1 Job Fri 15 1/1 …" at bounding box center [531, 302] width 1063 height 406
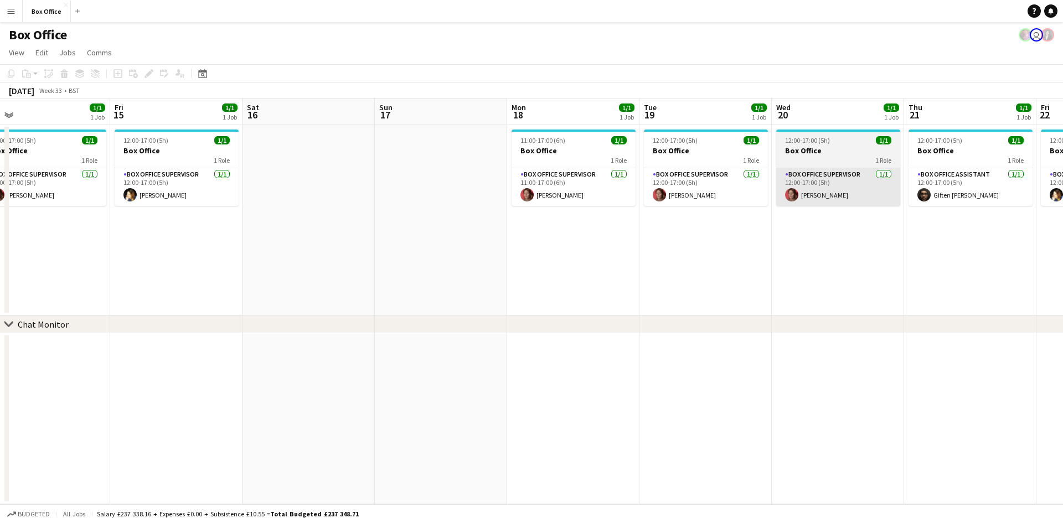
drag, startPoint x: 774, startPoint y: 221, endPoint x: 544, endPoint y: 198, distance: 231.0
click at [510, 197] on app-calendar-viewport "Mon 11 1/1 1 Job Tue 12 1/1 1 Job Wed 13 1/1 1 Job Thu 14 1/1 1 Job Fri 15 1/1 …" at bounding box center [531, 302] width 1063 height 406
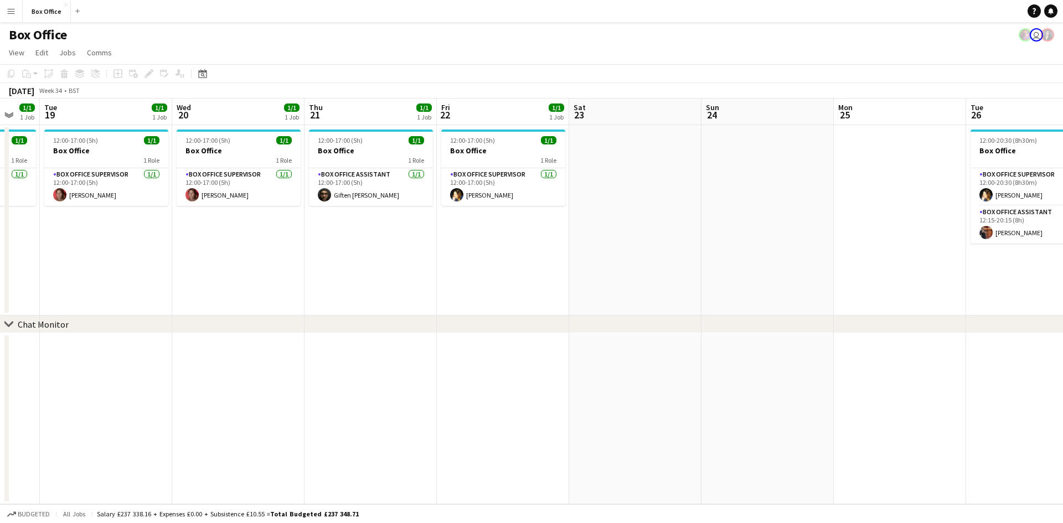
drag, startPoint x: 352, startPoint y: 253, endPoint x: 488, endPoint y: 250, distance: 136.3
click at [328, 248] on app-calendar-viewport "Fri 15 1/1 1 Job Sat 16 Sun 17 Mon 18 1/1 1 Job Tue 19 1/1 1 Job Wed 20 1/1 1 J…" at bounding box center [531, 302] width 1063 height 406
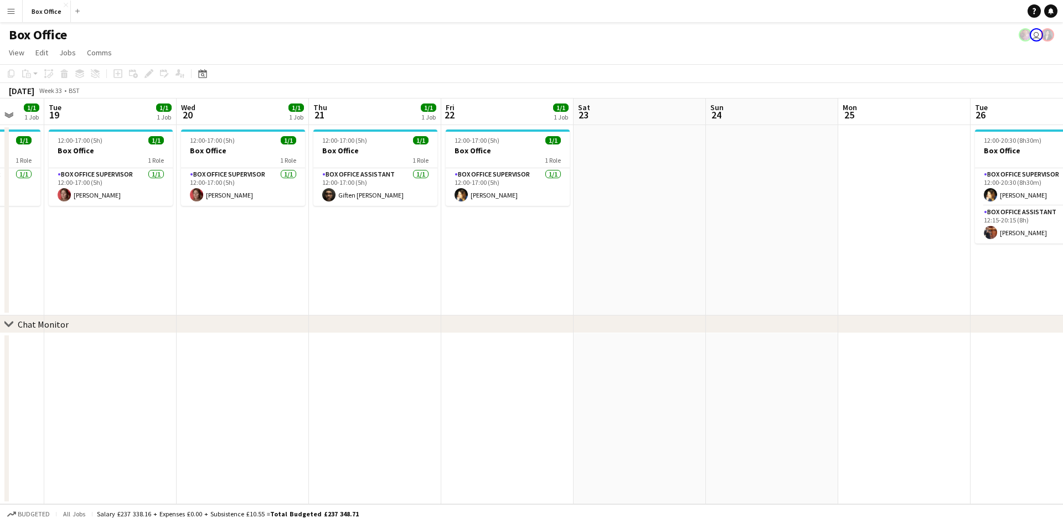
drag, startPoint x: 317, startPoint y: 191, endPoint x: 340, endPoint y: 193, distance: 22.9
click at [326, 191] on app-calendar-viewport "Fri 15 1/1 1 Job Sat 16 Sun 17 Mon 18 1/1 1 Job Tue 19 1/1 1 Job Wed 20 1/1 1 J…" at bounding box center [531, 302] width 1063 height 406
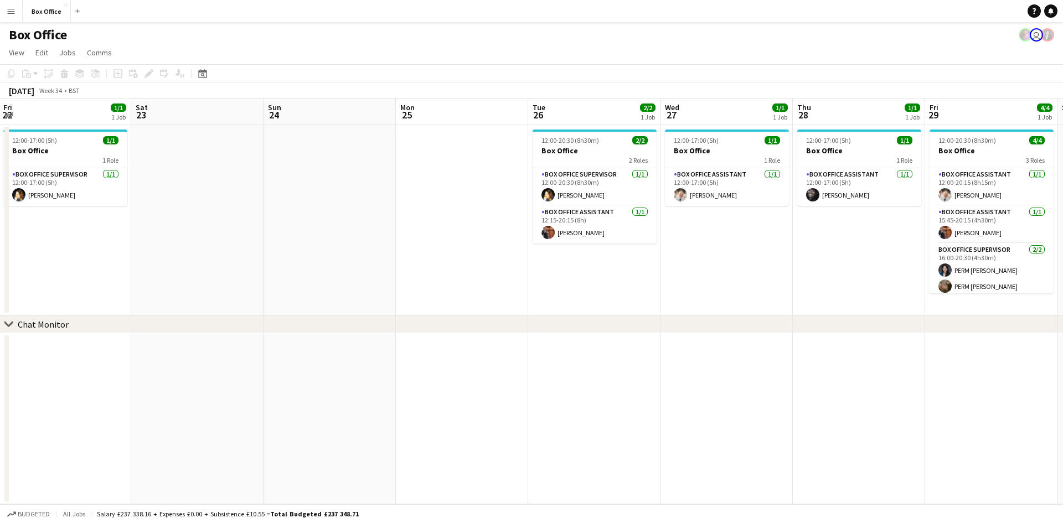
scroll to position [0, 508]
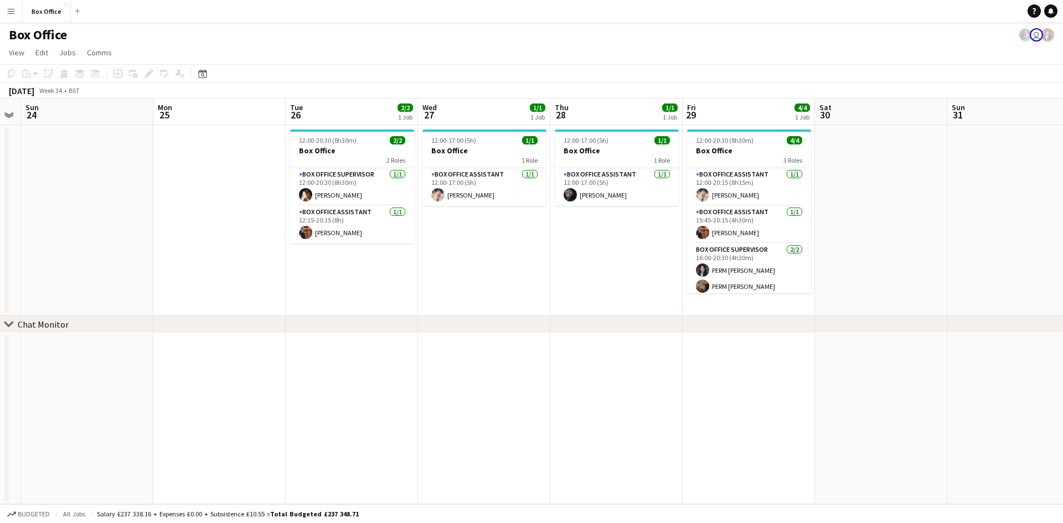
drag, startPoint x: 808, startPoint y: 245, endPoint x: 566, endPoint y: 222, distance: 242.6
click at [566, 222] on app-calendar-viewport "Wed 20 1/1 1 Job Thu 21 1/1 1 Job Fri 22 1/1 1 Job Sat 23 Sun 24 Mon 25 Tue 26 …" at bounding box center [531, 302] width 1063 height 406
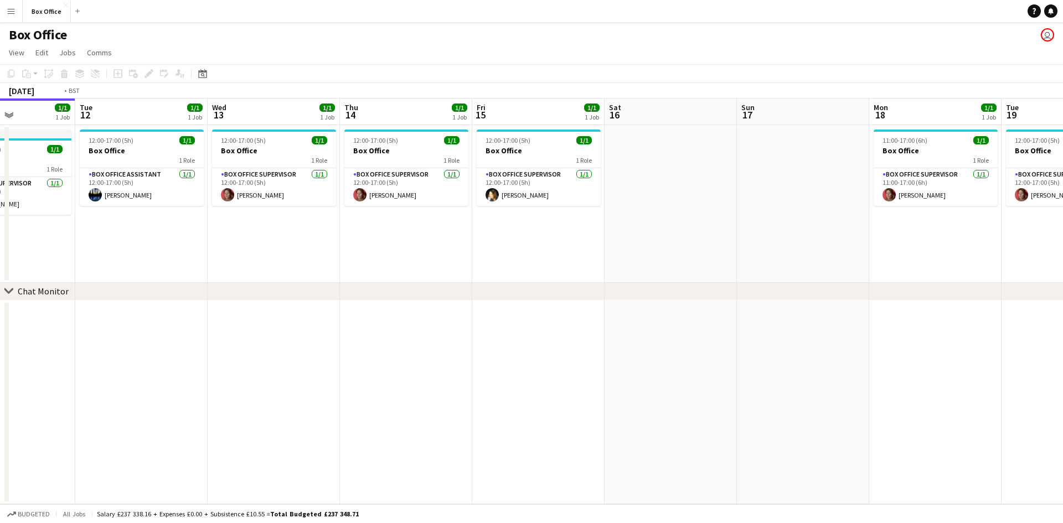
drag, startPoint x: 582, startPoint y: 341, endPoint x: 386, endPoint y: 383, distance: 200.5
click at [390, 382] on app-calendar-viewport "Fri 8 3/3 1 Job Sat 9 Sun 10 Mon 11 1/1 1 Job Tue 12 1/1 1 Job Wed 13 1/1 1 Job…" at bounding box center [531, 302] width 1063 height 406
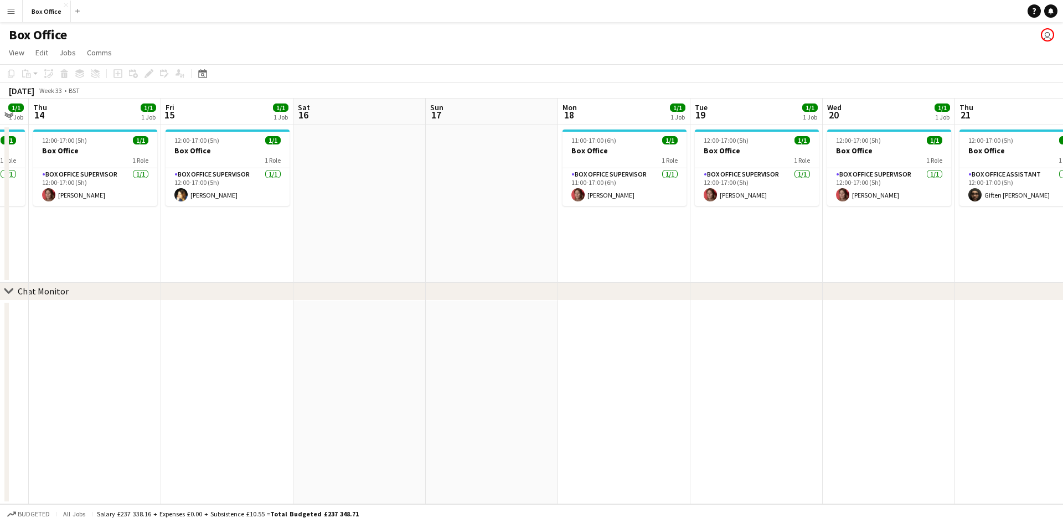
drag, startPoint x: 771, startPoint y: 254, endPoint x: 470, endPoint y: 312, distance: 306.9
click at [461, 320] on app-calendar-viewport "Mon 11 1/1 1 Job Tue 12 1/1 1 Job Wed 13 1/1 1 Job Thu 14 1/1 1 Job Fri 15 1/1 …" at bounding box center [531, 302] width 1063 height 406
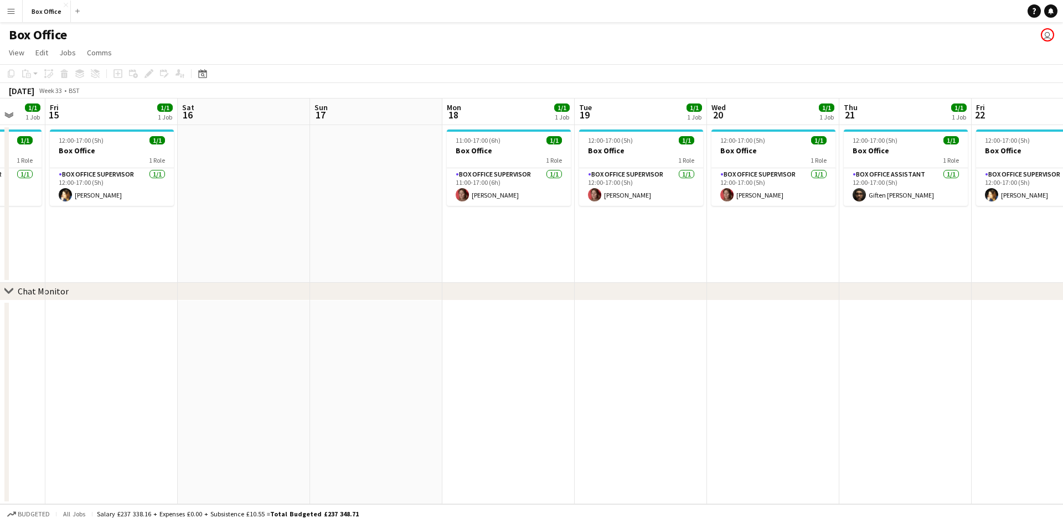
drag, startPoint x: 732, startPoint y: 316, endPoint x: 371, endPoint y: 314, distance: 361.1
click at [371, 314] on app-calendar-viewport "Mon 11 1/1 1 Job Tue 12 1/1 1 Job Wed 13 1/1 1 Job Thu 14 1/1 1 Job Fri 15 1/1 …" at bounding box center [531, 302] width 1063 height 406
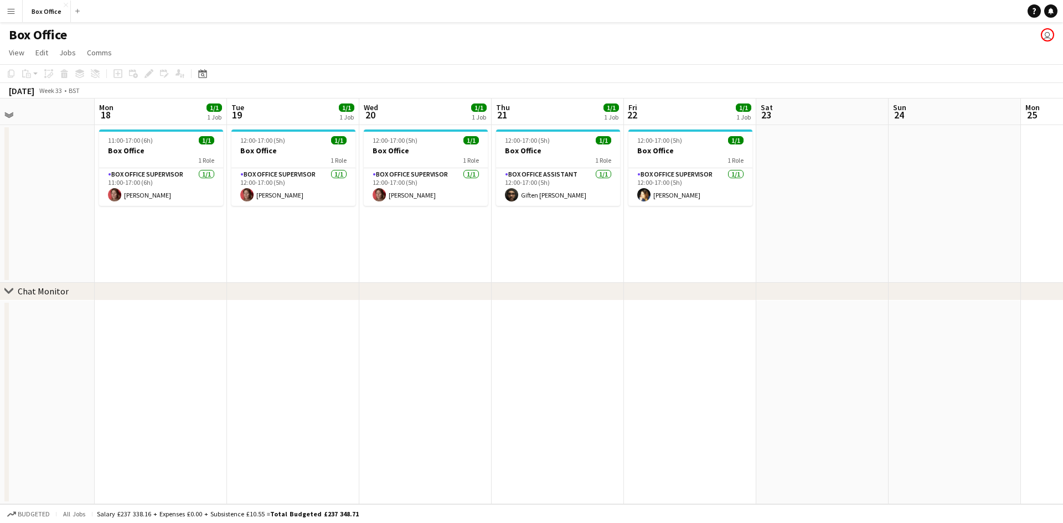
drag, startPoint x: 702, startPoint y: 310, endPoint x: 695, endPoint y: 310, distance: 7.8
click at [695, 310] on app-calendar-viewport "Wed 13 1/1 1 Job Thu 14 1/1 1 Job Fri 15 1/1 1 Job Sat 16 Sun 17 Mon 18 1/1 1 J…" at bounding box center [531, 302] width 1063 height 406
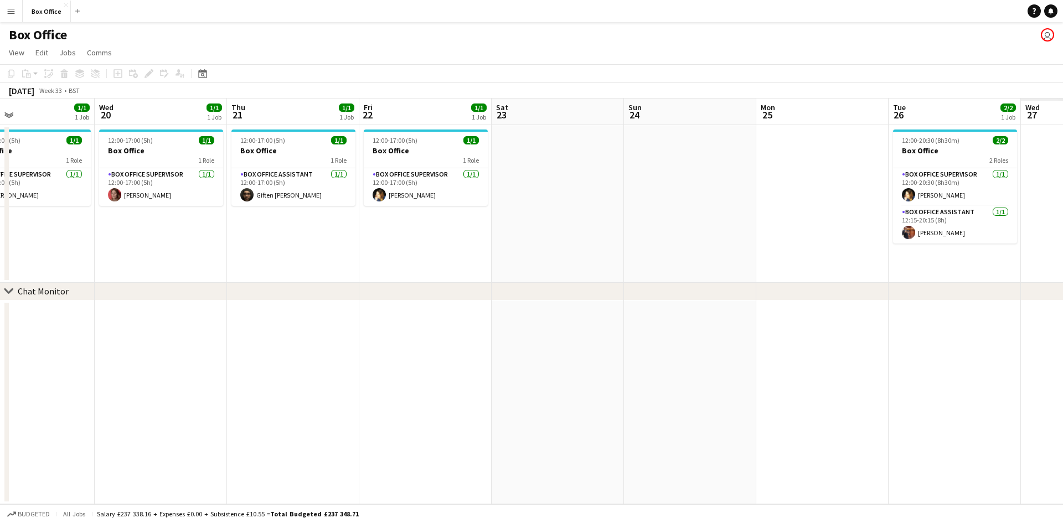
scroll to position [0, 316]
